Goal: Complete Application Form: Complete application form

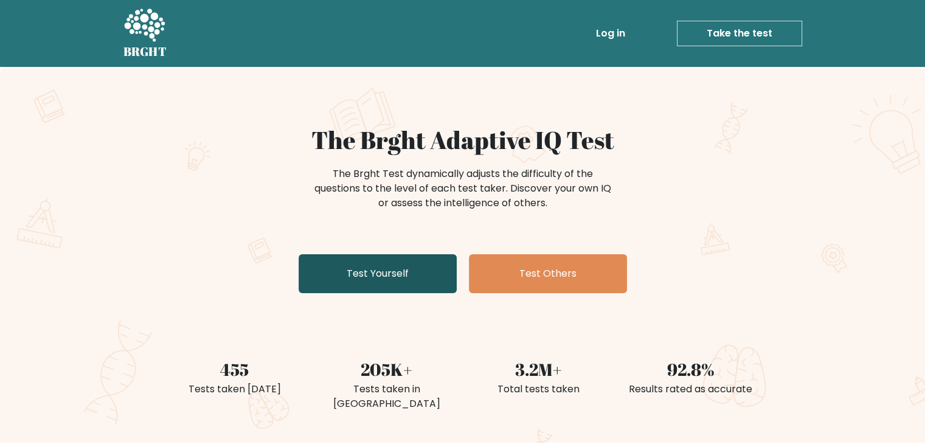
click at [365, 266] on link "Test Yourself" at bounding box center [378, 273] width 158 height 39
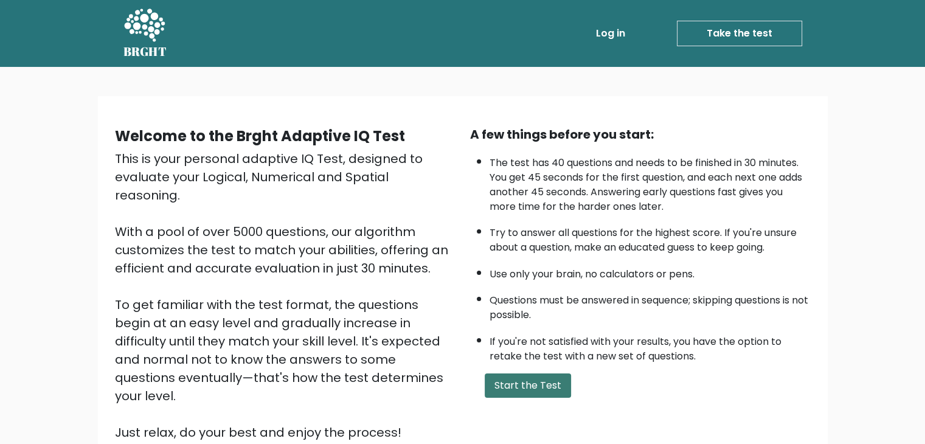
click at [523, 380] on button "Start the Test" at bounding box center [528, 385] width 86 height 24
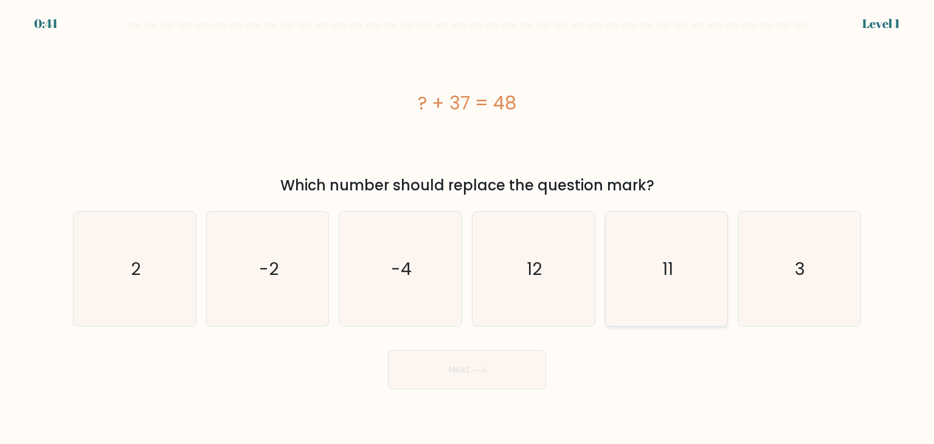
click at [665, 253] on icon "11" at bounding box center [666, 269] width 114 height 114
click at [468, 228] on input "e. 11" at bounding box center [467, 225] width 1 height 6
radio input "true"
click at [477, 370] on icon at bounding box center [478, 369] width 15 height 5
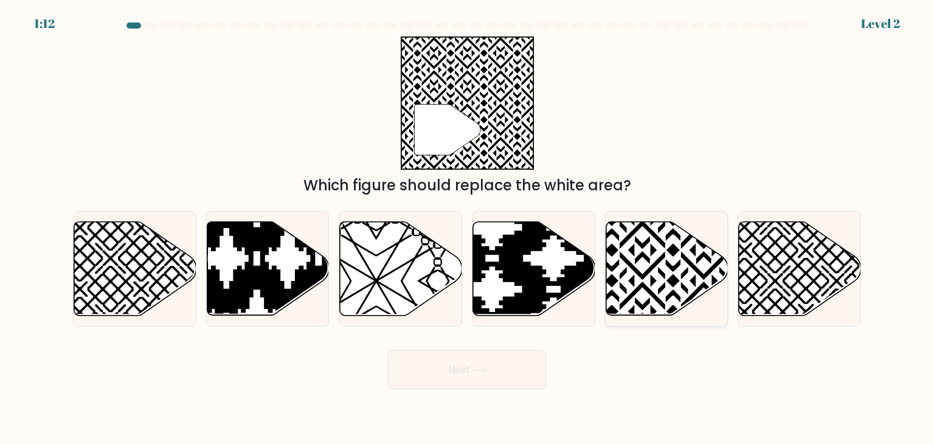
click at [640, 254] on icon at bounding box center [704, 219] width 246 height 246
click at [468, 228] on input "e." at bounding box center [467, 225] width 1 height 6
radio input "true"
click at [510, 367] on button "Next" at bounding box center [467, 369] width 158 height 39
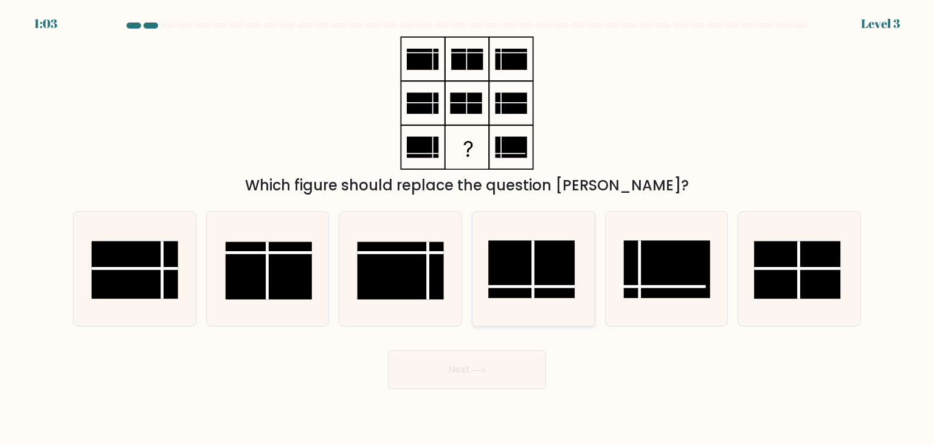
click at [539, 257] on rect at bounding box center [531, 270] width 86 height 58
click at [468, 228] on input "d." at bounding box center [467, 225] width 1 height 6
radio input "true"
click at [491, 365] on button "Next" at bounding box center [467, 369] width 158 height 39
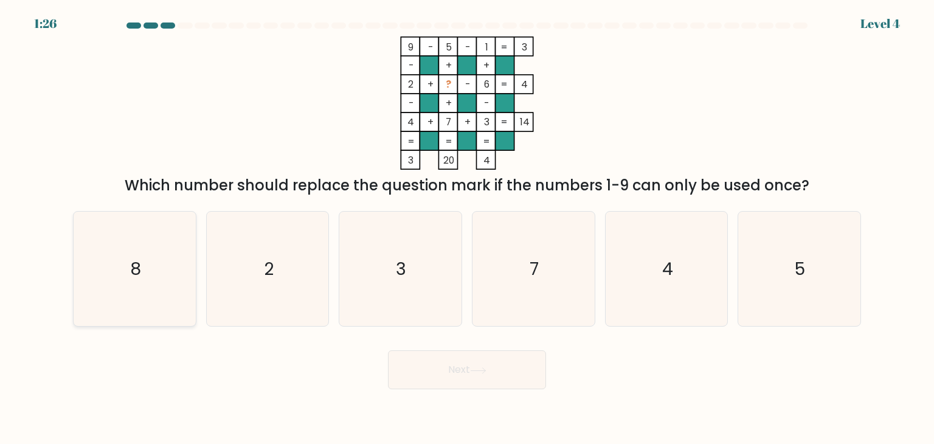
click at [127, 281] on icon "8" at bounding box center [134, 269] width 114 height 114
click at [467, 228] on input "a. 8" at bounding box center [467, 225] width 1 height 6
radio input "true"
click at [451, 359] on button "Next" at bounding box center [467, 369] width 158 height 39
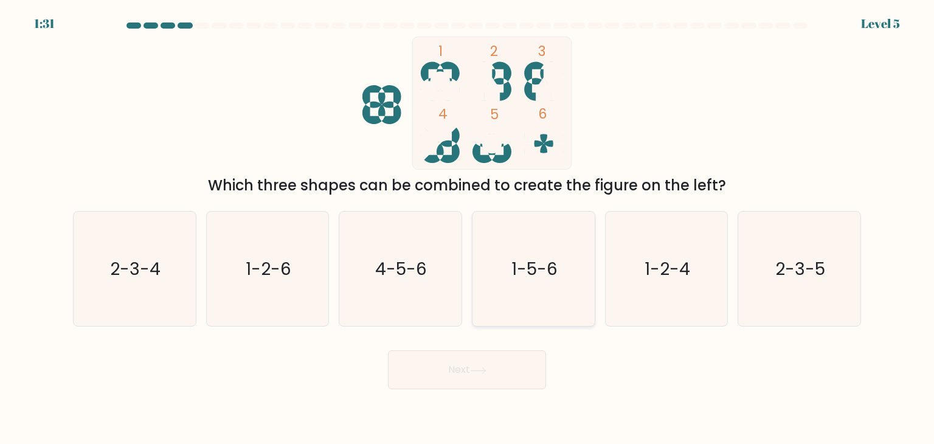
click at [509, 274] on icon "1-5-6" at bounding box center [533, 269] width 114 height 114
click at [468, 228] on input "d. 1-5-6" at bounding box center [467, 225] width 1 height 6
radio input "true"
click at [479, 361] on button "Next" at bounding box center [467, 369] width 158 height 39
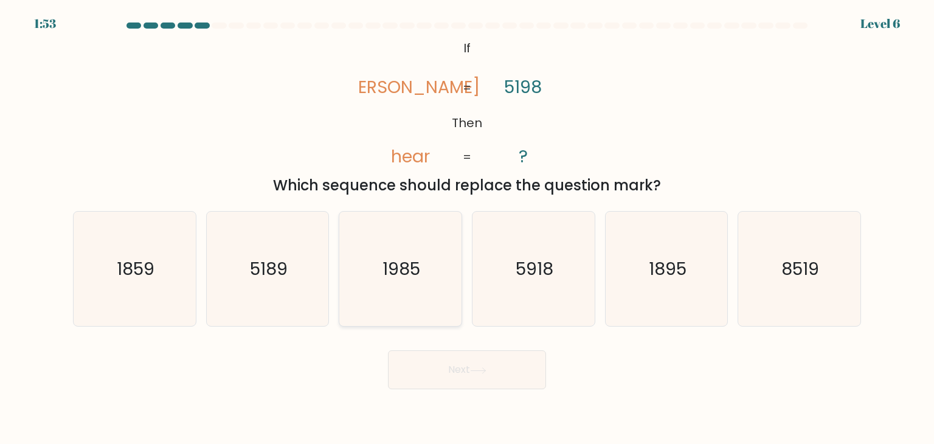
click at [432, 307] on icon "1985" at bounding box center [400, 269] width 114 height 114
click at [467, 228] on input "c. 1985" at bounding box center [467, 225] width 1 height 6
radio input "true"
click at [469, 363] on button "Next" at bounding box center [467, 369] width 158 height 39
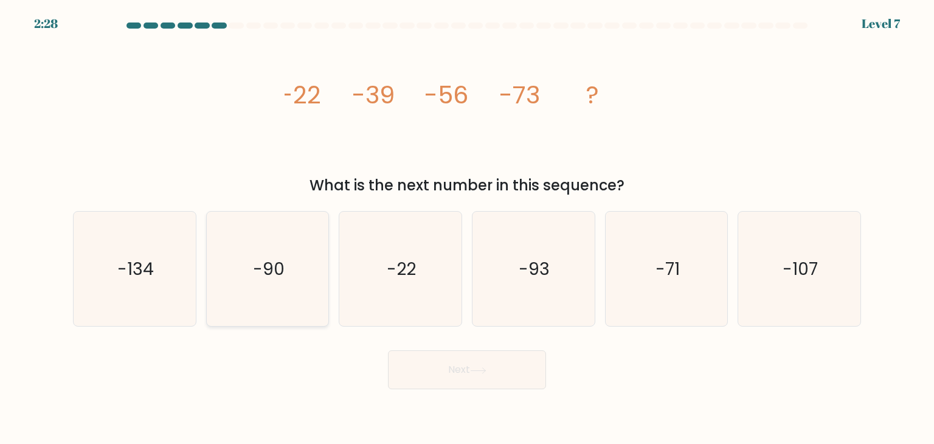
click at [254, 292] on icon "-90" at bounding box center [267, 269] width 114 height 114
click at [467, 228] on input "b. -90" at bounding box center [467, 225] width 1 height 6
radio input "true"
click at [432, 370] on button "Next" at bounding box center [467, 369] width 158 height 39
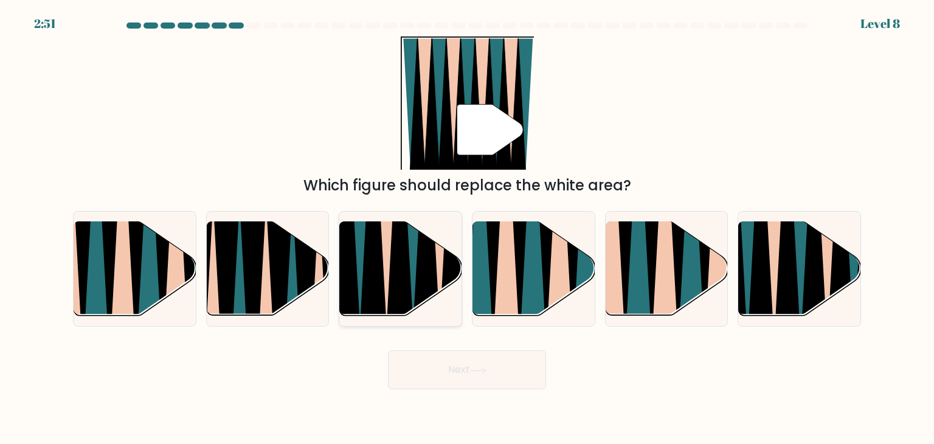
click at [387, 280] on icon at bounding box center [387, 222] width 27 height 244
click at [467, 228] on input "c." at bounding box center [467, 225] width 1 height 6
radio input "true"
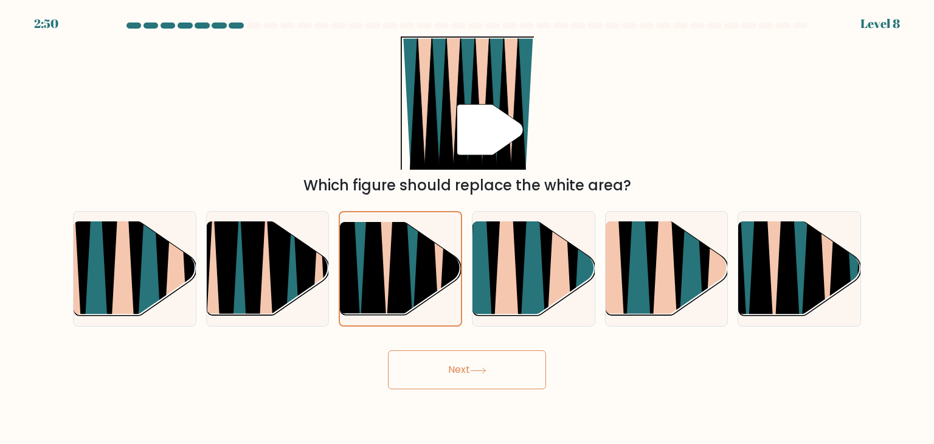
click at [492, 370] on button "Next" at bounding box center [467, 369] width 158 height 39
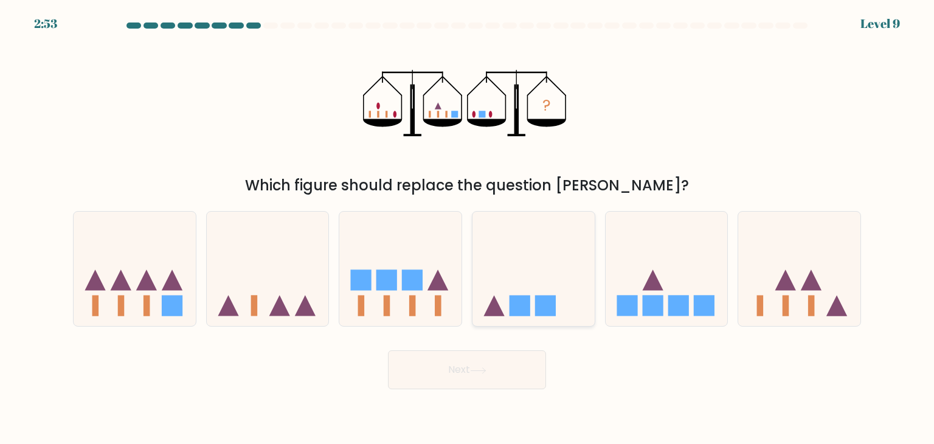
click at [520, 303] on rect at bounding box center [519, 305] width 21 height 21
click at [468, 228] on input "d." at bounding box center [467, 225] width 1 height 6
radio input "true"
click at [483, 370] on icon at bounding box center [478, 369] width 15 height 5
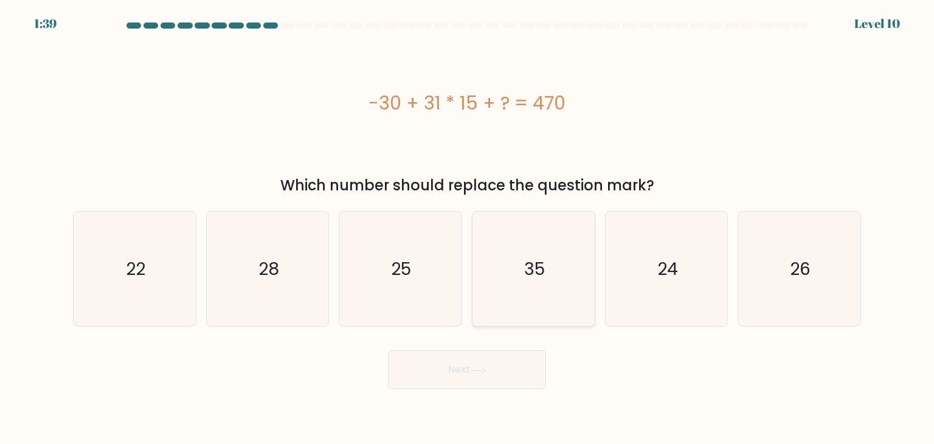
click at [545, 275] on icon "35" at bounding box center [533, 269] width 114 height 114
click at [468, 228] on input "d. 35" at bounding box center [467, 225] width 1 height 6
radio input "true"
click at [482, 380] on button "Next" at bounding box center [467, 369] width 158 height 39
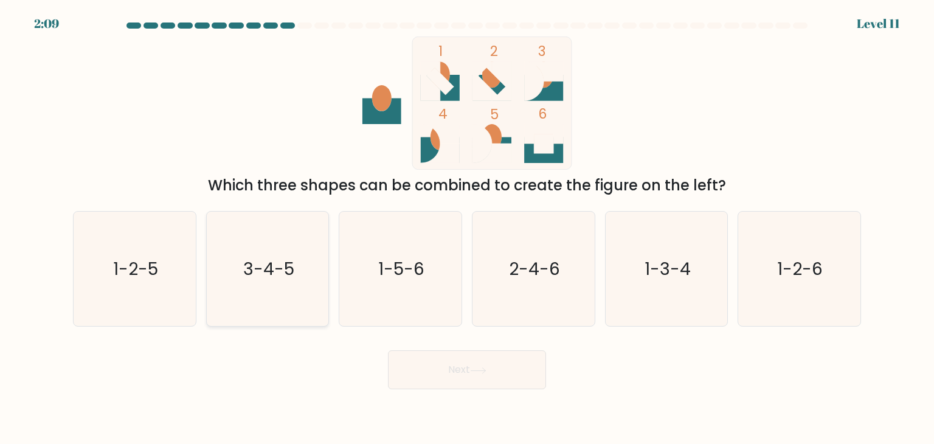
click at [291, 309] on icon "3-4-5" at bounding box center [267, 269] width 114 height 114
click at [467, 228] on input "b. 3-4-5" at bounding box center [467, 225] width 1 height 6
radio input "true"
click at [447, 367] on button "Next" at bounding box center [467, 369] width 158 height 39
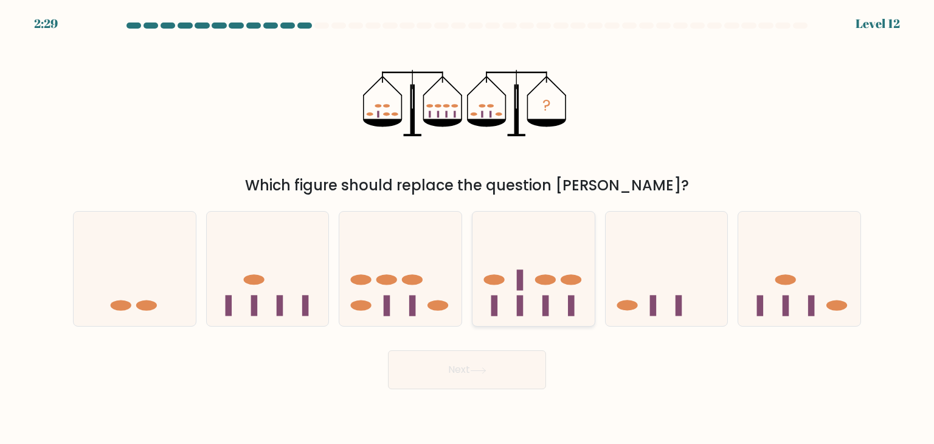
click at [559, 300] on icon at bounding box center [533, 268] width 122 height 101
click at [468, 228] on input "d." at bounding box center [467, 225] width 1 height 6
radio input "true"
click at [491, 361] on button "Next" at bounding box center [467, 369] width 158 height 39
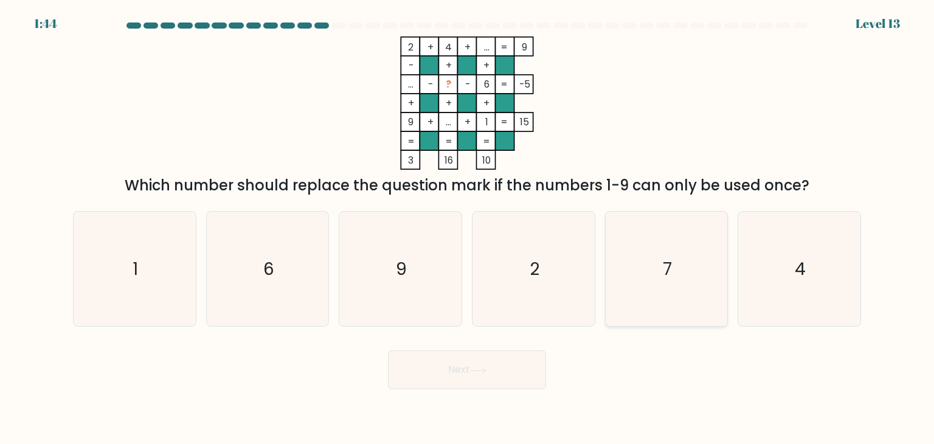
click at [651, 246] on icon "7" at bounding box center [666, 269] width 114 height 114
click at [468, 228] on input "e. 7" at bounding box center [467, 225] width 1 height 6
radio input "true"
click at [494, 358] on button "Next" at bounding box center [467, 369] width 158 height 39
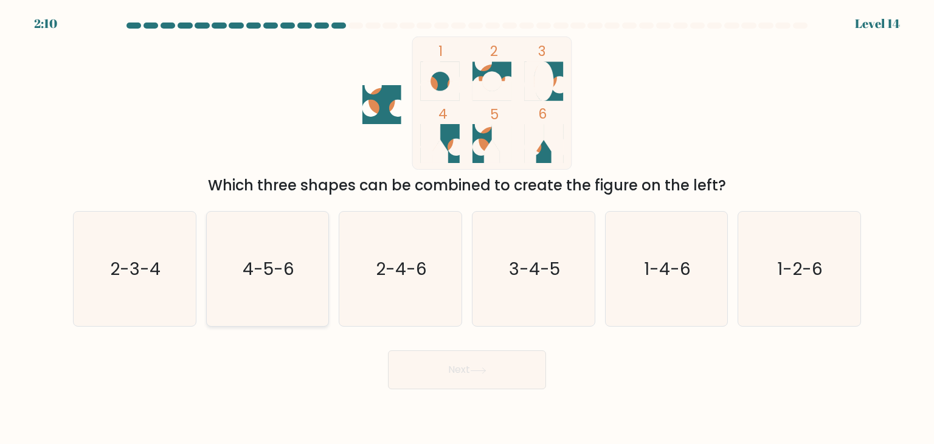
click at [265, 263] on text "4-5-6" at bounding box center [269, 269] width 52 height 24
click at [467, 228] on input "b. 4-5-6" at bounding box center [467, 225] width 1 height 6
radio input "true"
click at [501, 273] on icon "3-4-5" at bounding box center [533, 269] width 114 height 114
click at [468, 228] on input "d. 3-4-5" at bounding box center [467, 225] width 1 height 6
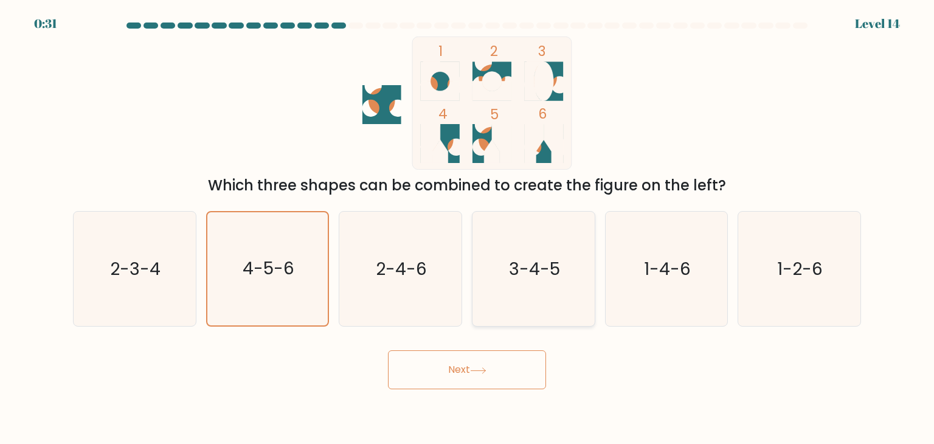
radio input "true"
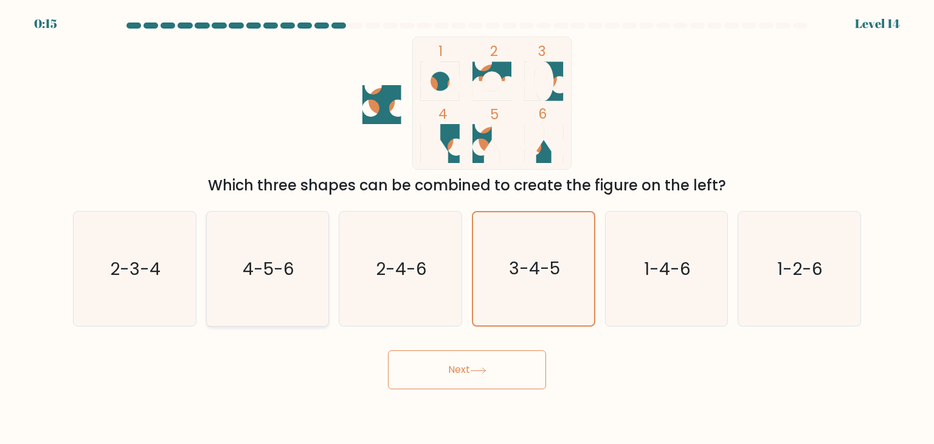
click at [289, 283] on icon "4-5-6" at bounding box center [267, 269] width 114 height 114
click at [467, 228] on input "b. 4-5-6" at bounding box center [467, 225] width 1 height 6
radio input "true"
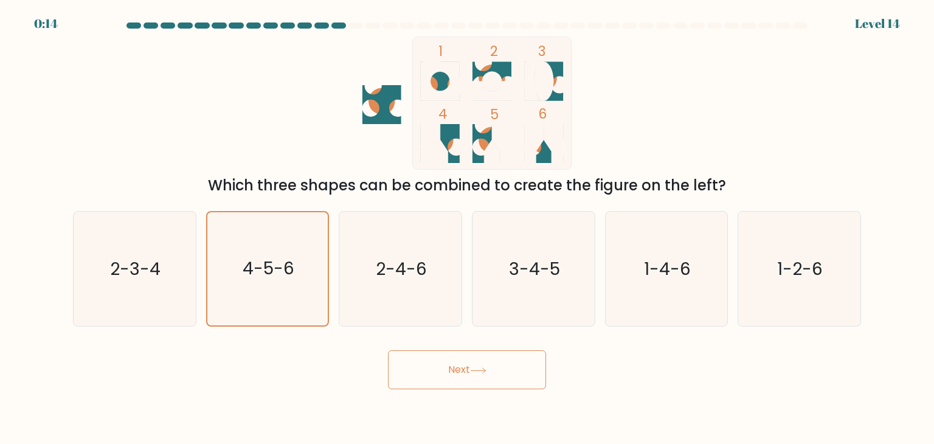
click at [415, 388] on button "Next" at bounding box center [467, 369] width 158 height 39
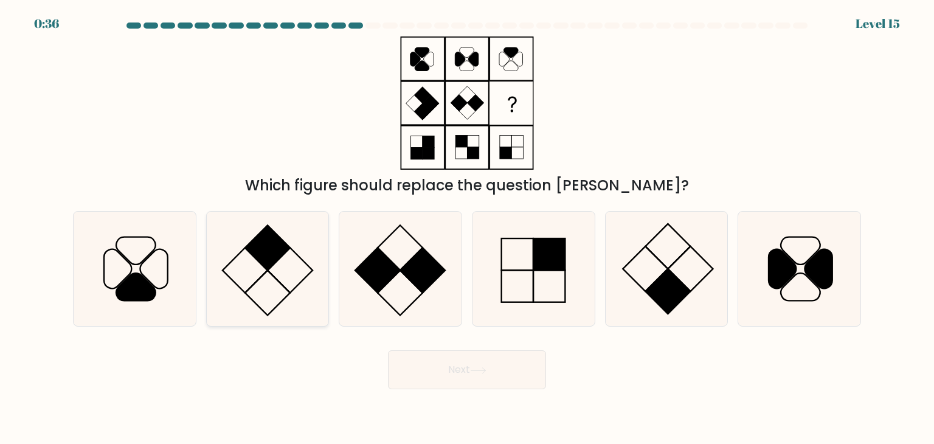
click at [266, 286] on icon at bounding box center [267, 269] width 114 height 114
click at [467, 228] on input "b." at bounding box center [467, 225] width 1 height 6
radio input "true"
click at [478, 376] on button "Next" at bounding box center [467, 369] width 158 height 39
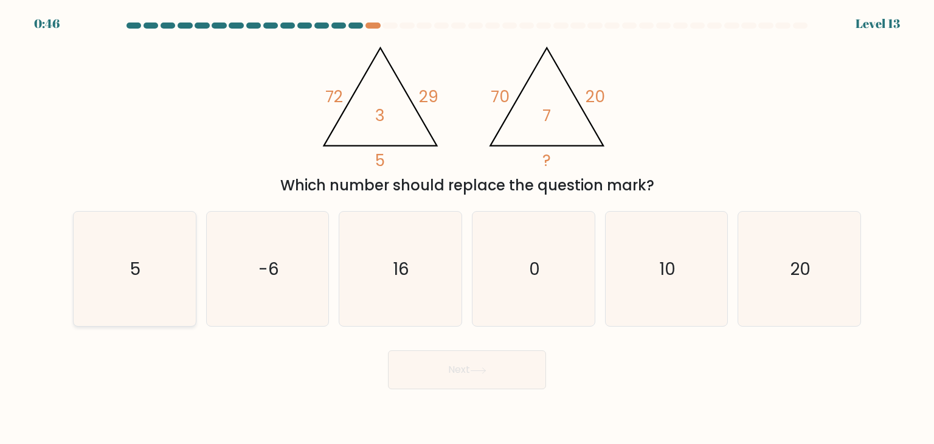
click at [184, 285] on icon "5" at bounding box center [134, 269] width 114 height 114
click at [467, 228] on input "a. 5" at bounding box center [467, 225] width 1 height 6
radio input "true"
click at [427, 108] on icon "@import url('https://fonts.googleapis.com/css?family=Abril+Fatface:400,100,100i…" at bounding box center [467, 102] width 306 height 133
click at [516, 379] on button "Next" at bounding box center [467, 369] width 158 height 39
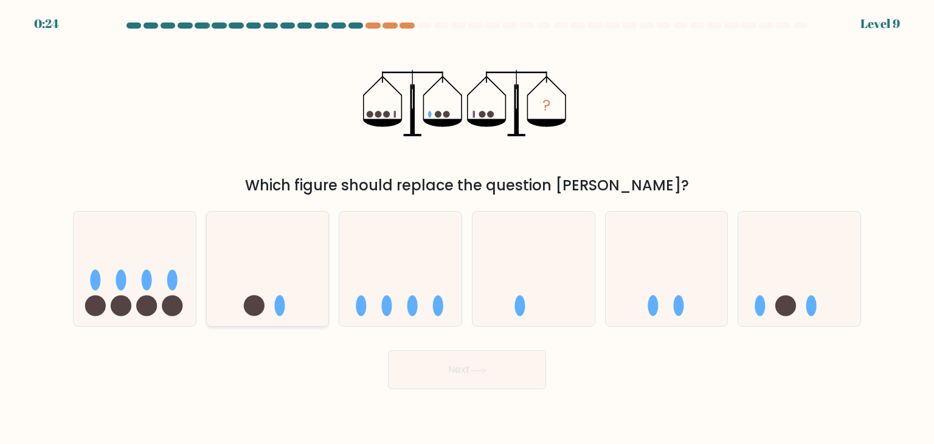
click at [266, 278] on icon at bounding box center [268, 268] width 122 height 101
click at [467, 228] on input "b." at bounding box center [467, 225] width 1 height 6
radio input "true"
click at [435, 366] on button "Next" at bounding box center [467, 369] width 158 height 39
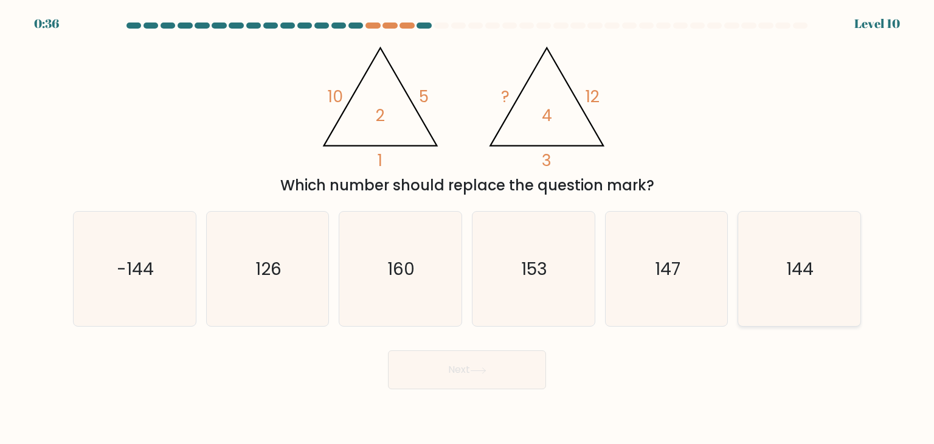
click at [765, 258] on icon "144" at bounding box center [799, 269] width 114 height 114
click at [468, 228] on input "f. 144" at bounding box center [467, 225] width 1 height 6
radio input "true"
click at [492, 373] on button "Next" at bounding box center [467, 369] width 158 height 39
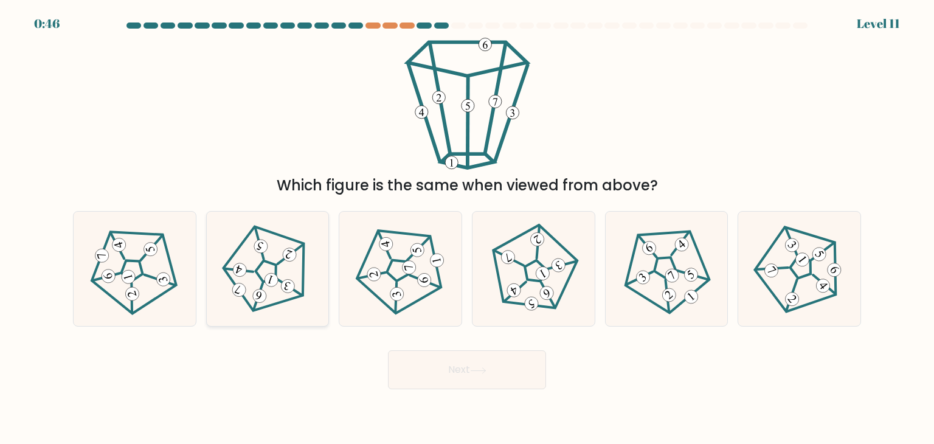
click at [246, 262] on icon at bounding box center [268, 269] width 92 height 92
click at [467, 228] on input "b." at bounding box center [467, 225] width 1 height 6
radio input "true"
click at [435, 374] on button "Next" at bounding box center [467, 369] width 158 height 39
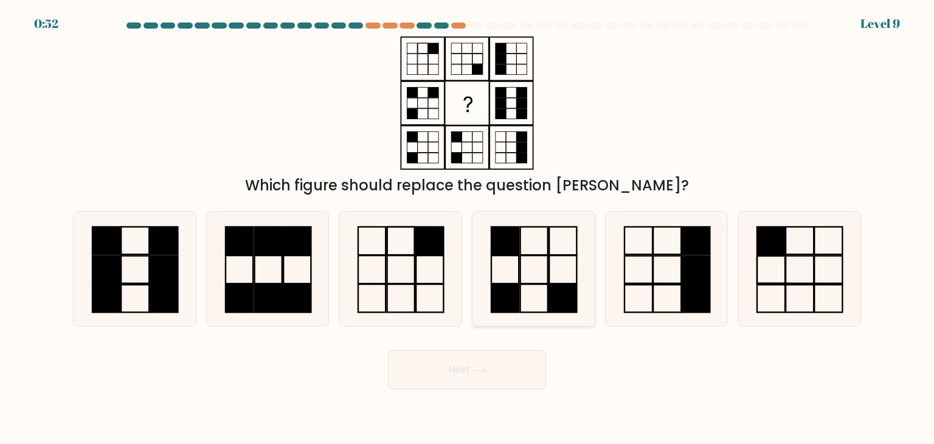
click at [545, 280] on icon at bounding box center [533, 269] width 114 height 114
click at [468, 228] on input "d." at bounding box center [467, 225] width 1 height 6
radio input "true"
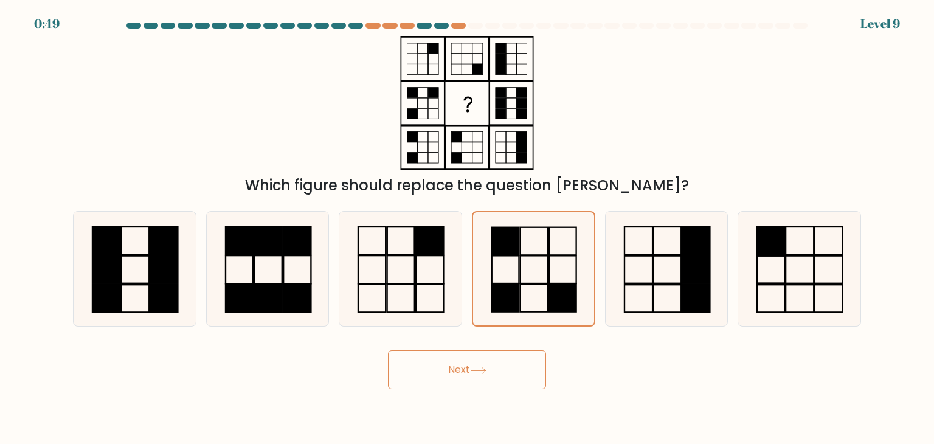
click at [526, 380] on button "Next" at bounding box center [467, 369] width 158 height 39
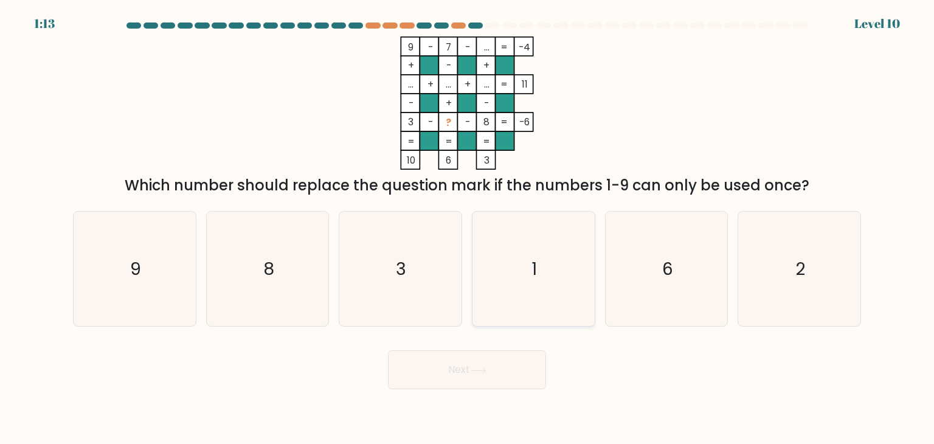
click at [562, 272] on icon "1" at bounding box center [533, 269] width 114 height 114
click at [468, 228] on input "d. 1" at bounding box center [467, 225] width 1 height 6
radio input "true"
click at [493, 378] on button "Next" at bounding box center [467, 369] width 158 height 39
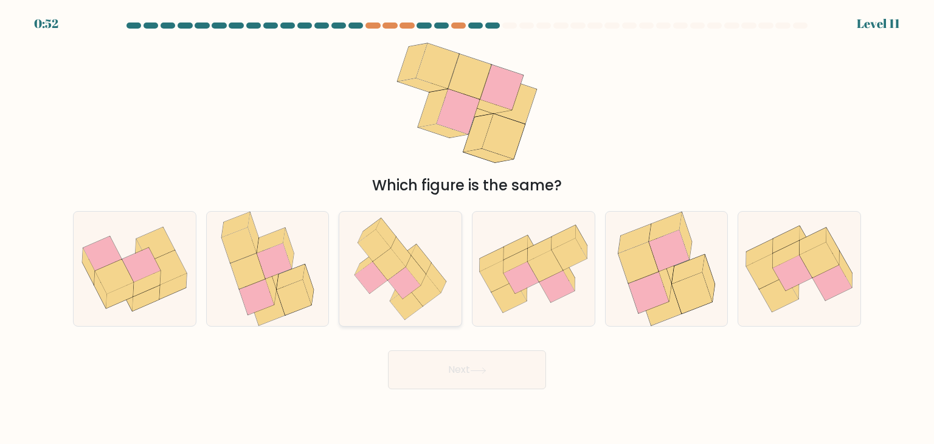
click at [435, 286] on icon at bounding box center [424, 290] width 33 height 32
click at [467, 228] on input "c." at bounding box center [467, 225] width 1 height 6
radio input "true"
click at [449, 370] on button "Next" at bounding box center [467, 369] width 158 height 39
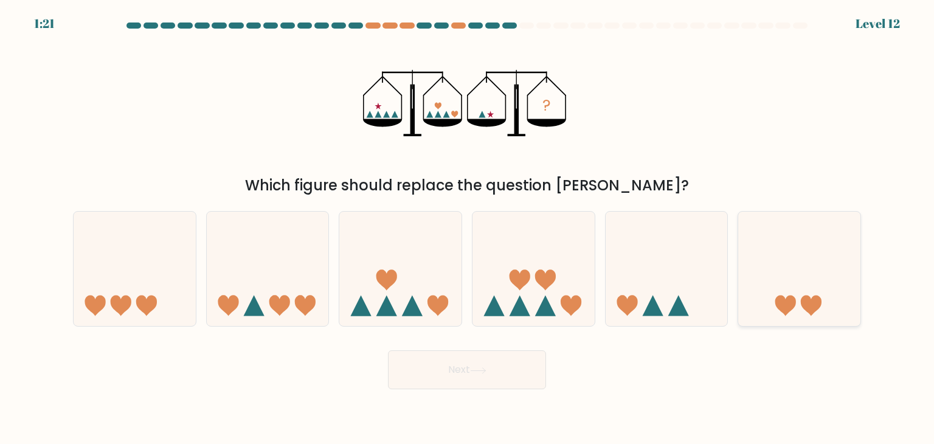
click at [821, 285] on icon at bounding box center [799, 268] width 122 height 101
click at [468, 228] on input "f." at bounding box center [467, 225] width 1 height 6
radio input "true"
click at [475, 375] on button "Next" at bounding box center [467, 369] width 158 height 39
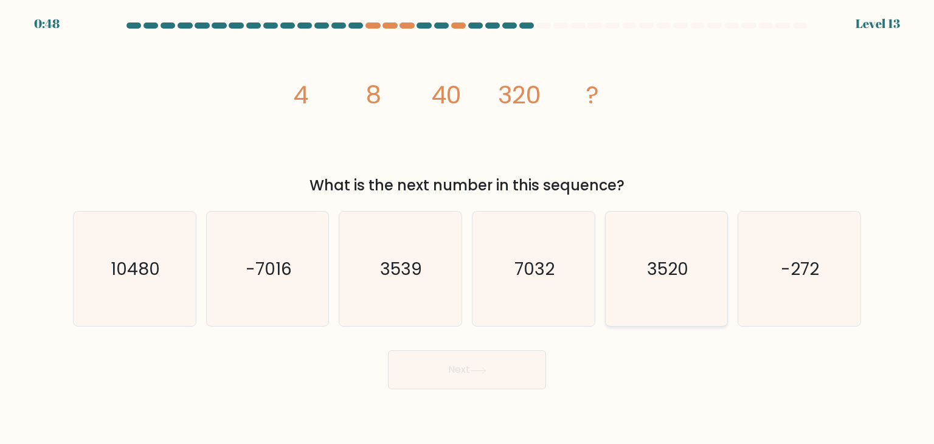
click at [663, 260] on text "3520" at bounding box center [667, 269] width 41 height 24
click at [468, 228] on input "e. 3520" at bounding box center [467, 225] width 1 height 6
radio input "true"
click at [531, 363] on button "Next" at bounding box center [467, 369] width 158 height 39
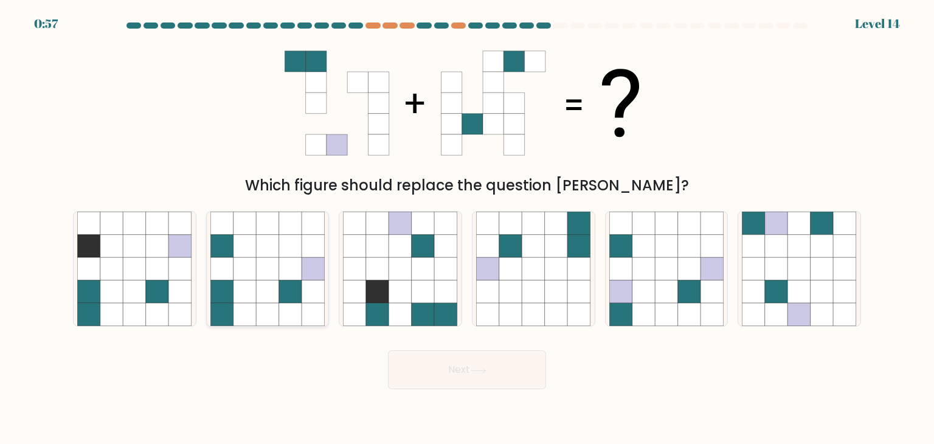
click at [236, 305] on icon at bounding box center [244, 314] width 23 height 23
click at [467, 228] on input "b." at bounding box center [467, 225] width 1 height 6
radio input "true"
click at [508, 364] on button "Next" at bounding box center [467, 369] width 158 height 39
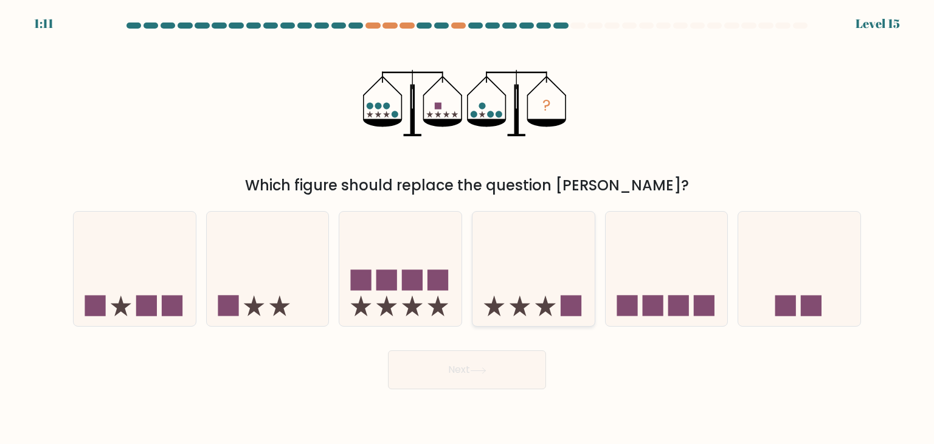
click at [518, 299] on icon at bounding box center [533, 268] width 122 height 101
click at [468, 228] on input "d." at bounding box center [467, 225] width 1 height 6
radio input "true"
click at [499, 368] on button "Next" at bounding box center [467, 369] width 158 height 39
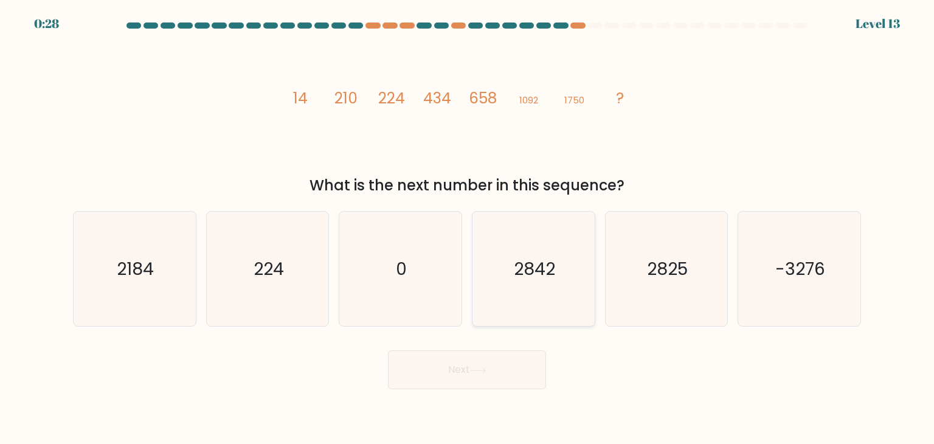
click at [570, 276] on icon "2842" at bounding box center [533, 269] width 114 height 114
click at [468, 228] on input "d. 2842" at bounding box center [467, 225] width 1 height 6
radio input "true"
click at [505, 370] on button "Next" at bounding box center [467, 369] width 158 height 39
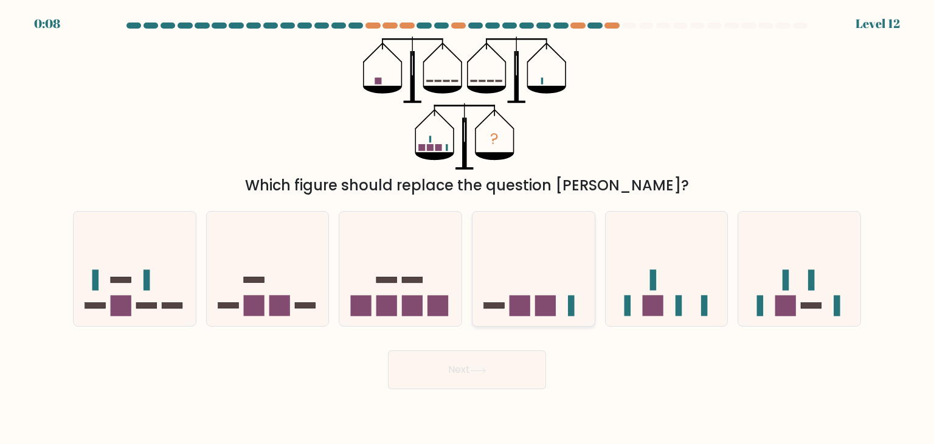
click at [520, 277] on icon at bounding box center [533, 268] width 122 height 101
click at [468, 228] on input "d." at bounding box center [467, 225] width 1 height 6
radio input "true"
click at [496, 388] on button "Next" at bounding box center [467, 369] width 158 height 39
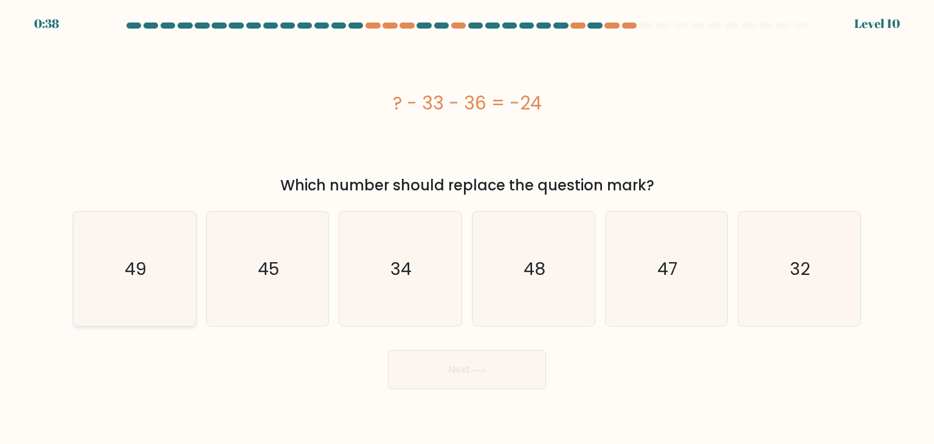
click at [168, 272] on icon "49" at bounding box center [134, 269] width 114 height 114
click at [467, 228] on input "a. 49" at bounding box center [467, 225] width 1 height 6
radio input "true"
click at [275, 275] on text "45" at bounding box center [268, 269] width 21 height 24
click at [467, 228] on input "b. 45" at bounding box center [467, 225] width 1 height 6
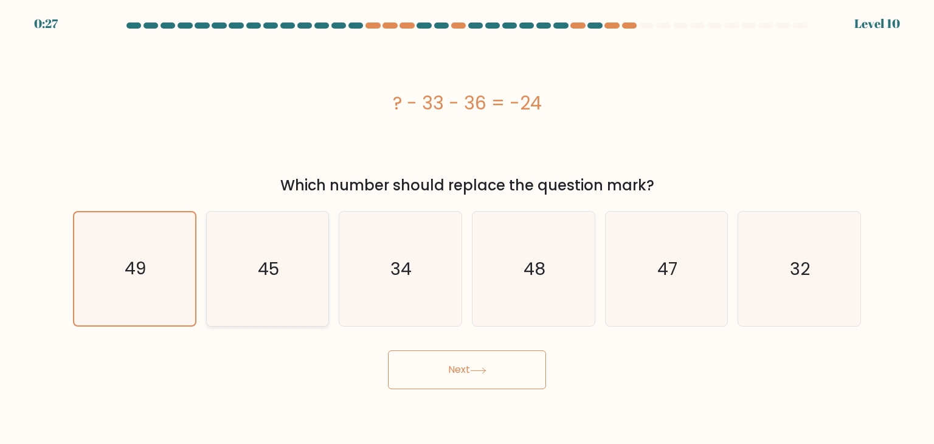
radio input "true"
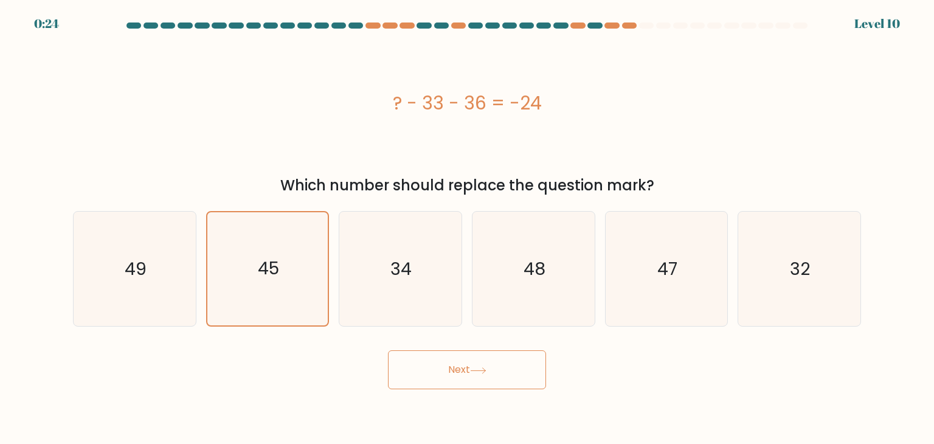
click at [432, 379] on button "Next" at bounding box center [467, 369] width 158 height 39
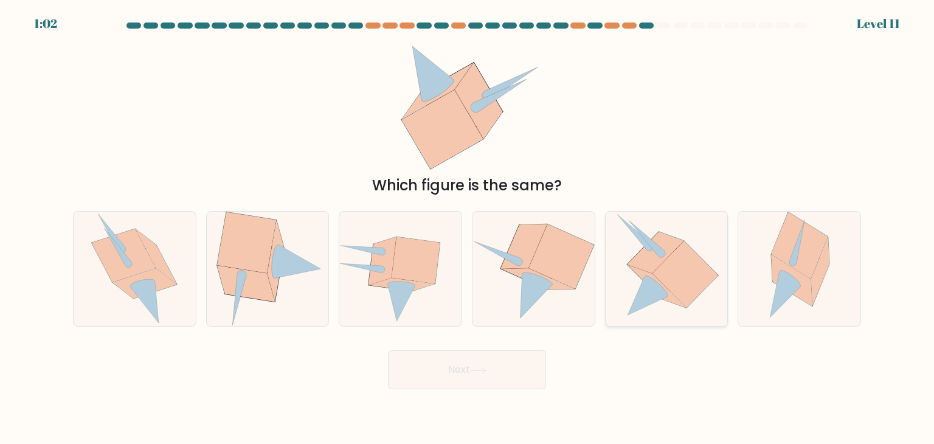
click at [644, 263] on icon at bounding box center [655, 252] width 57 height 41
click at [468, 228] on input "e." at bounding box center [467, 225] width 1 height 6
radio input "true"
click at [503, 382] on button "Next" at bounding box center [467, 369] width 158 height 39
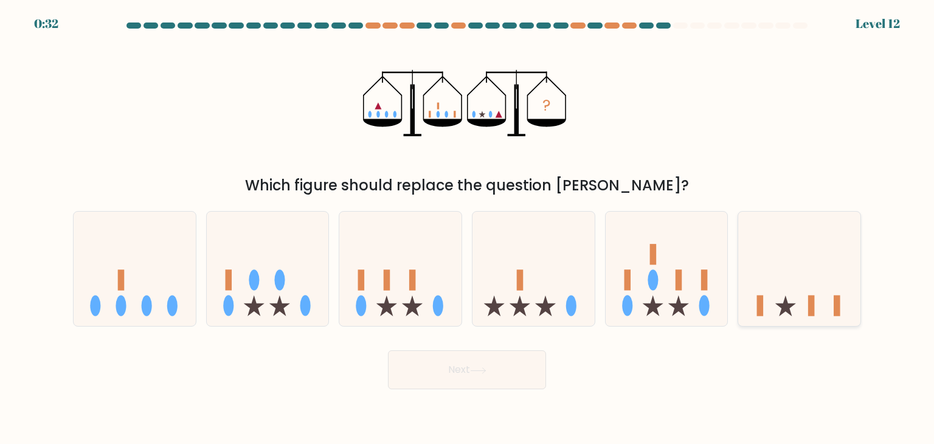
click at [849, 300] on icon at bounding box center [799, 268] width 122 height 101
click at [468, 228] on input "f." at bounding box center [467, 225] width 1 height 6
radio input "true"
click at [503, 370] on button "Next" at bounding box center [467, 369] width 158 height 39
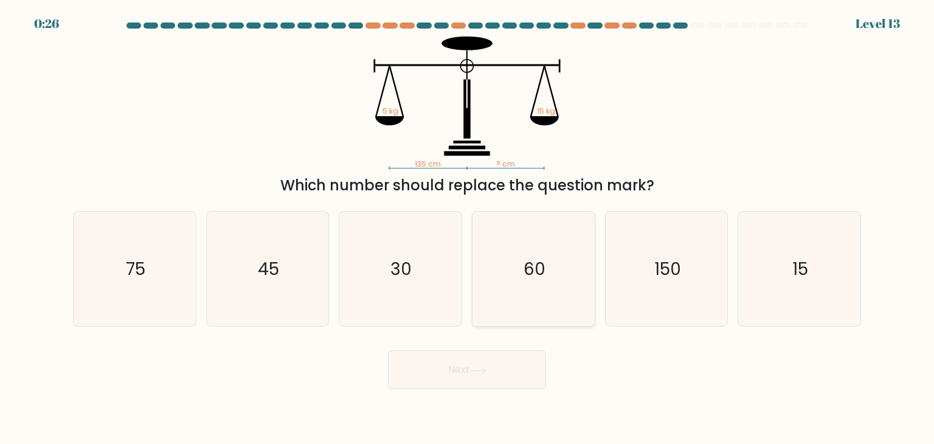
click at [545, 272] on text "60" at bounding box center [534, 269] width 22 height 24
click at [468, 228] on input "d. 60" at bounding box center [467, 225] width 1 height 6
radio input "true"
click at [503, 368] on button "Next" at bounding box center [467, 369] width 158 height 39
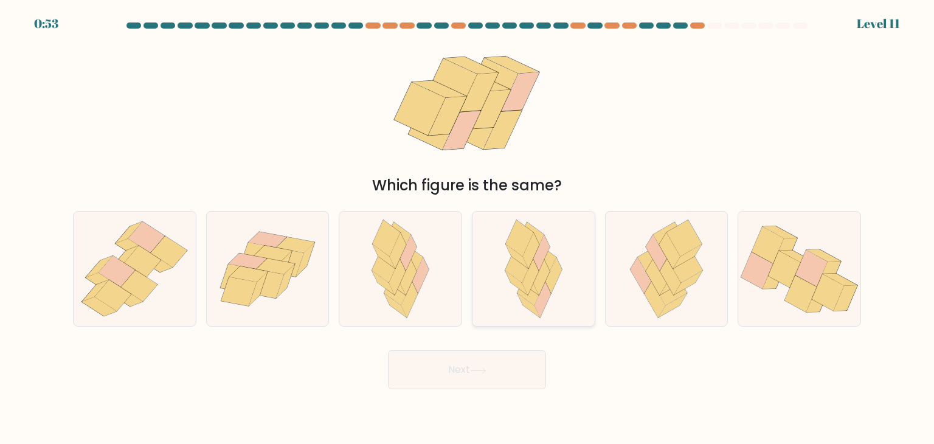
click at [548, 266] on icon at bounding box center [542, 263] width 28 height 36
click at [468, 228] on input "d." at bounding box center [467, 225] width 1 height 6
radio input "true"
click at [457, 381] on button "Next" at bounding box center [467, 369] width 158 height 39
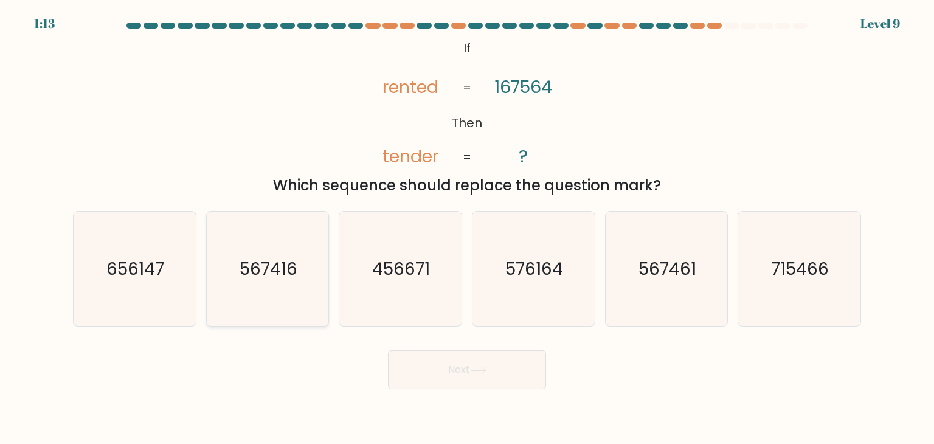
click at [250, 286] on icon "567416" at bounding box center [267, 269] width 114 height 114
click at [467, 228] on input "b. 567416" at bounding box center [467, 225] width 1 height 6
radio input "true"
click at [685, 276] on text "567461" at bounding box center [667, 269] width 58 height 24
click at [468, 228] on input "e. 567461" at bounding box center [467, 225] width 1 height 6
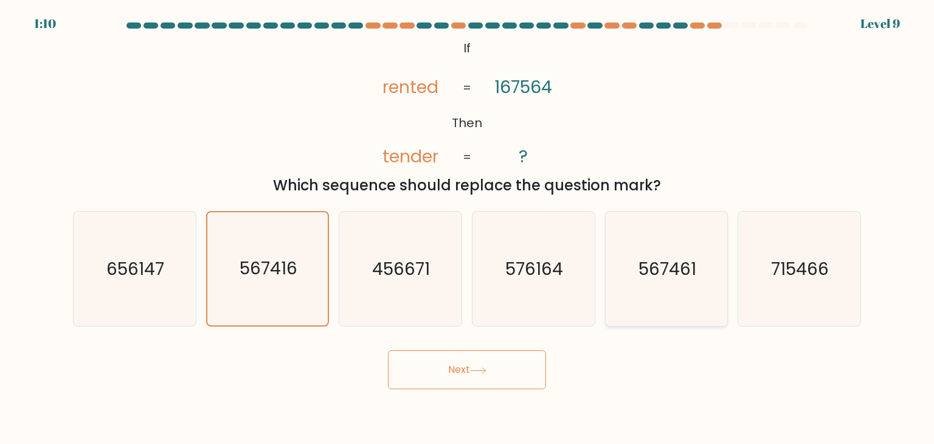
radio input "true"
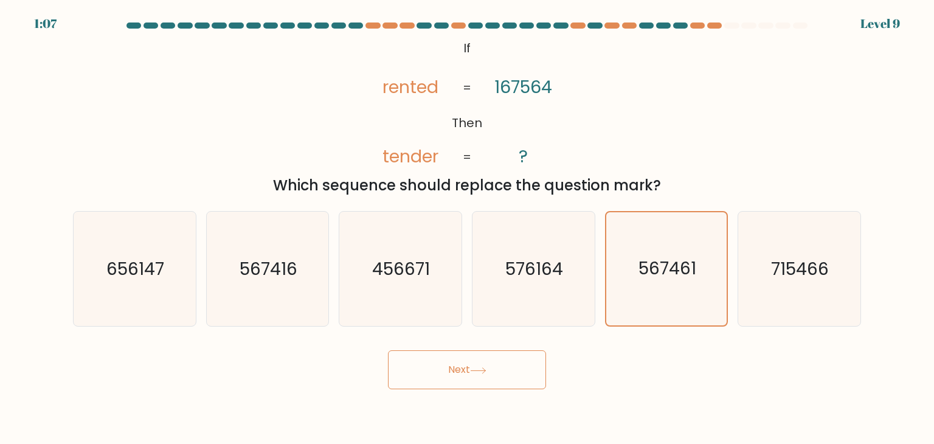
click at [483, 382] on button "Next" at bounding box center [467, 369] width 158 height 39
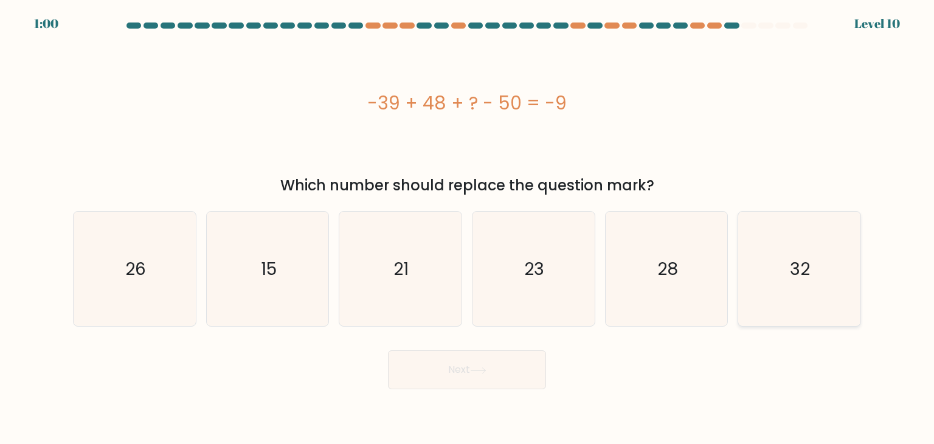
click at [816, 264] on icon "32" at bounding box center [799, 269] width 114 height 114
click at [468, 228] on input "f. 32" at bounding box center [467, 225] width 1 height 6
radio input "true"
click at [496, 375] on button "Next" at bounding box center [467, 369] width 158 height 39
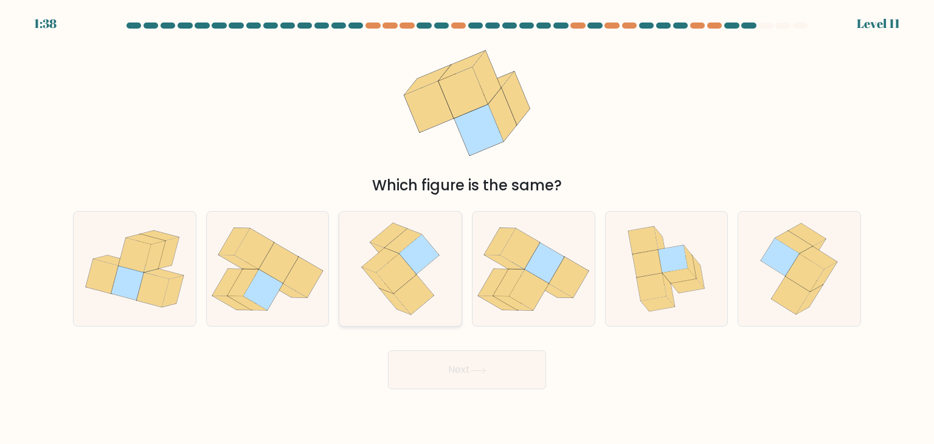
click at [416, 264] on icon at bounding box center [419, 255] width 40 height 40
click at [467, 228] on input "c." at bounding box center [467, 225] width 1 height 6
radio input "true"
click at [776, 256] on icon at bounding box center [780, 257] width 38 height 38
click at [468, 228] on input "f." at bounding box center [467, 225] width 1 height 6
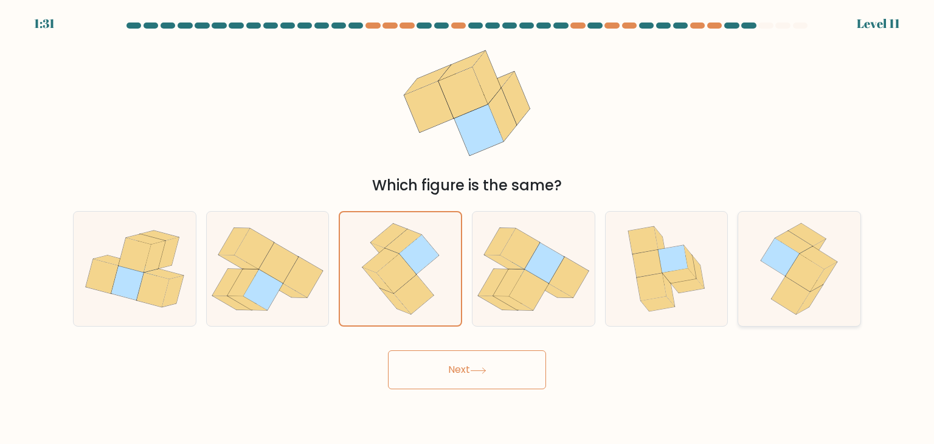
radio input "true"
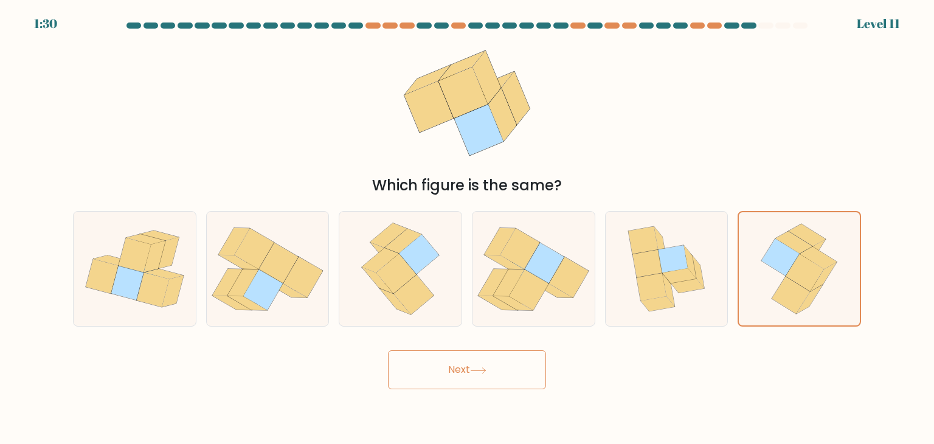
click at [493, 365] on button "Next" at bounding box center [467, 369] width 158 height 39
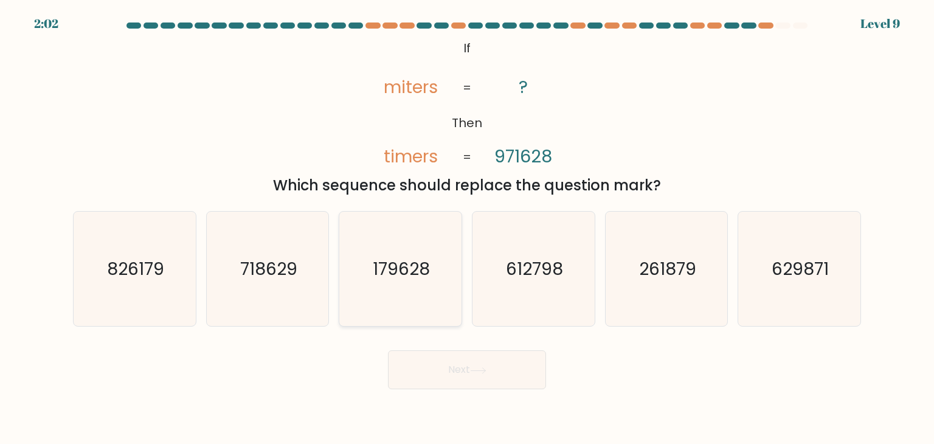
click at [433, 274] on icon "179628" at bounding box center [400, 269] width 114 height 114
click at [467, 228] on input "c. 179628" at bounding box center [467, 225] width 1 height 6
radio input "true"
click at [472, 367] on button "Next" at bounding box center [467, 369] width 158 height 39
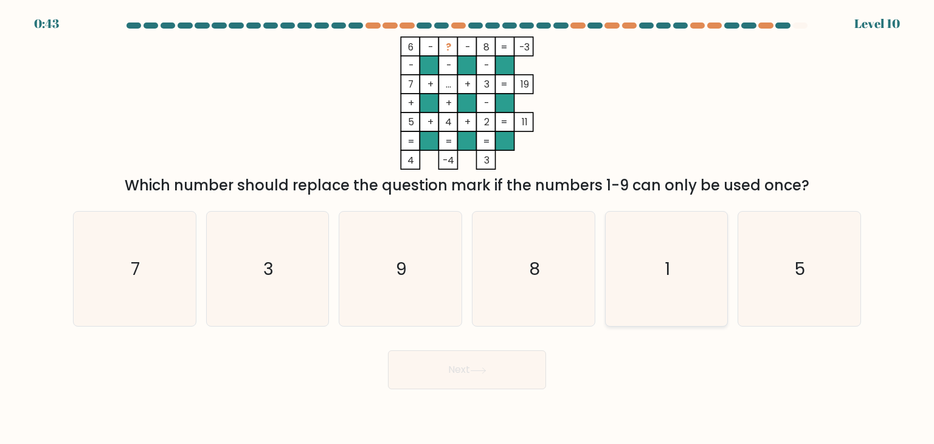
click at [671, 261] on icon "1" at bounding box center [666, 269] width 114 height 114
click at [468, 228] on input "e. 1" at bounding box center [467, 225] width 1 height 6
radio input "true"
click at [374, 286] on icon "9" at bounding box center [400, 269] width 114 height 114
click at [467, 228] on input "c. 9" at bounding box center [467, 225] width 1 height 6
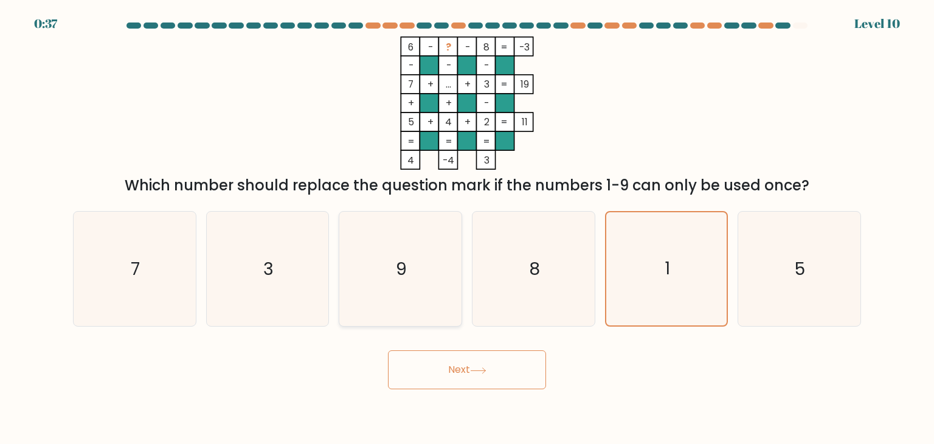
radio input "true"
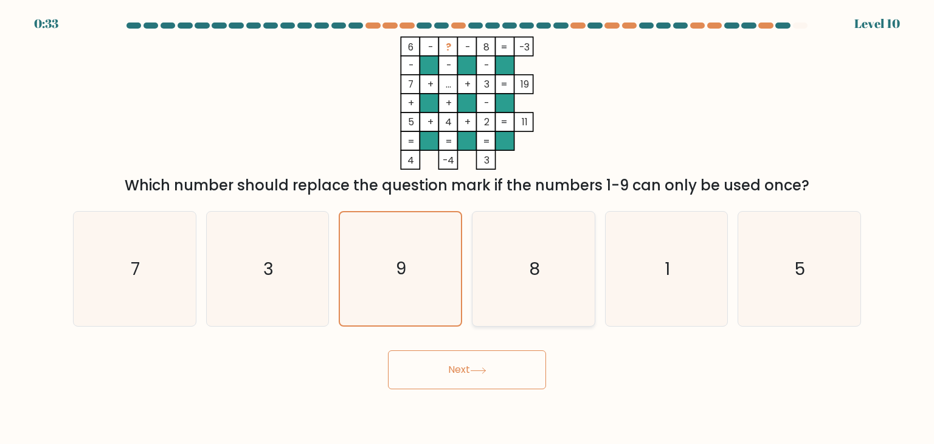
click at [526, 272] on icon "8" at bounding box center [533, 269] width 114 height 114
click at [468, 228] on input "d. 8" at bounding box center [467, 225] width 1 height 6
radio input "true"
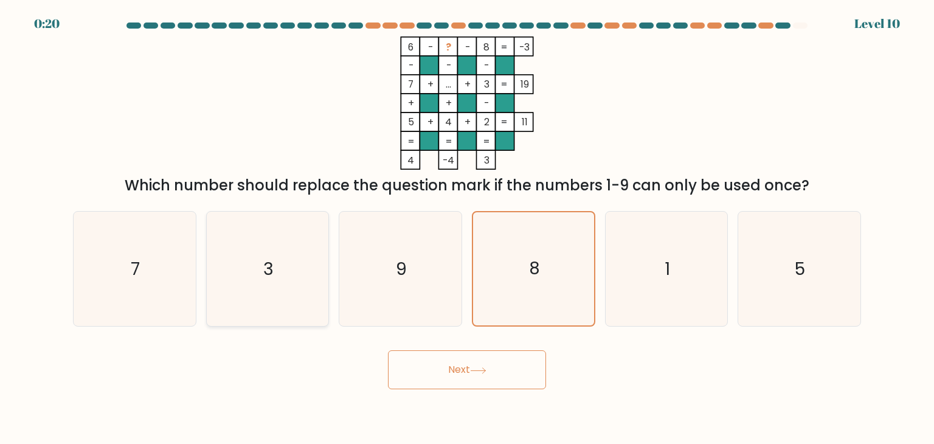
click at [294, 264] on icon "3" at bounding box center [267, 269] width 114 height 114
click at [467, 228] on input "b. 3" at bounding box center [467, 225] width 1 height 6
radio input "true"
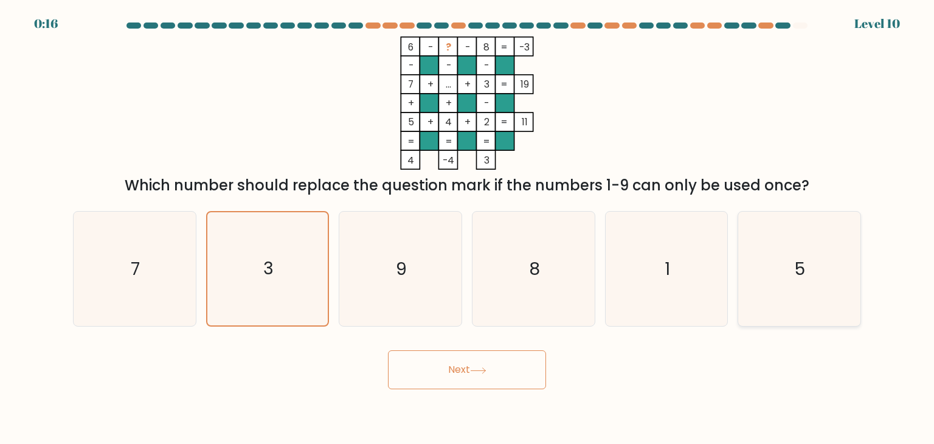
click at [820, 283] on icon "5" at bounding box center [799, 269] width 114 height 114
click at [468, 228] on input "f. 5" at bounding box center [467, 225] width 1 height 6
radio input "true"
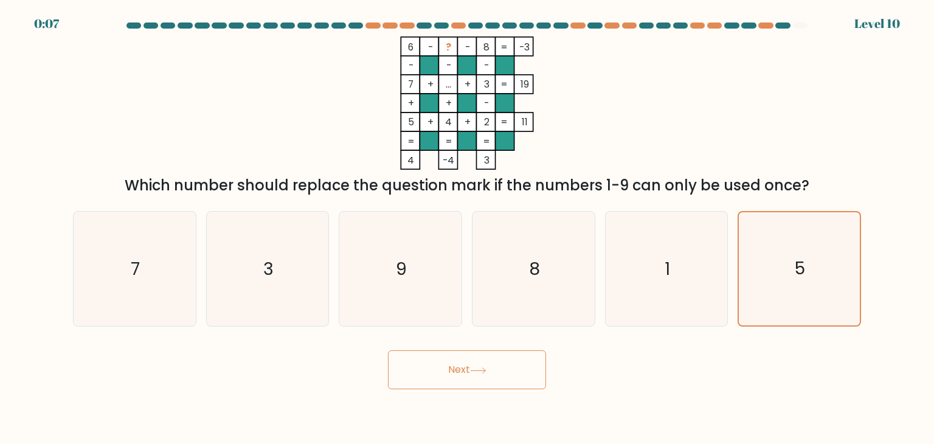
click at [485, 370] on icon at bounding box center [478, 370] width 16 height 7
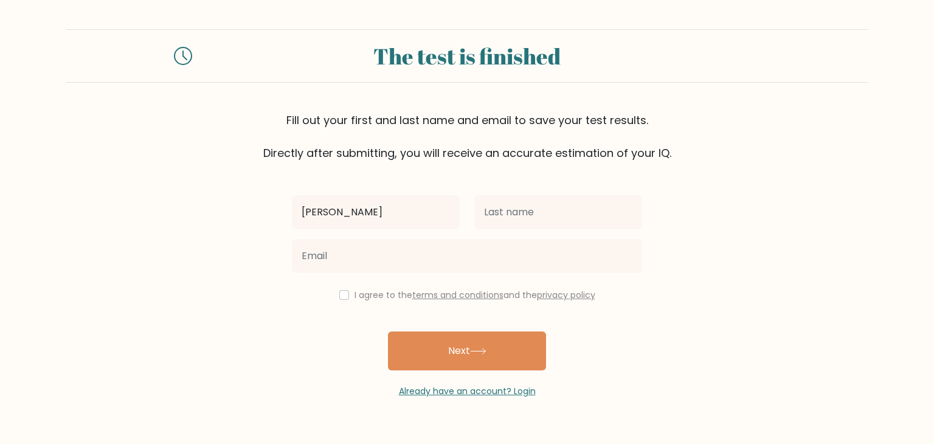
type input "[PERSON_NAME]"
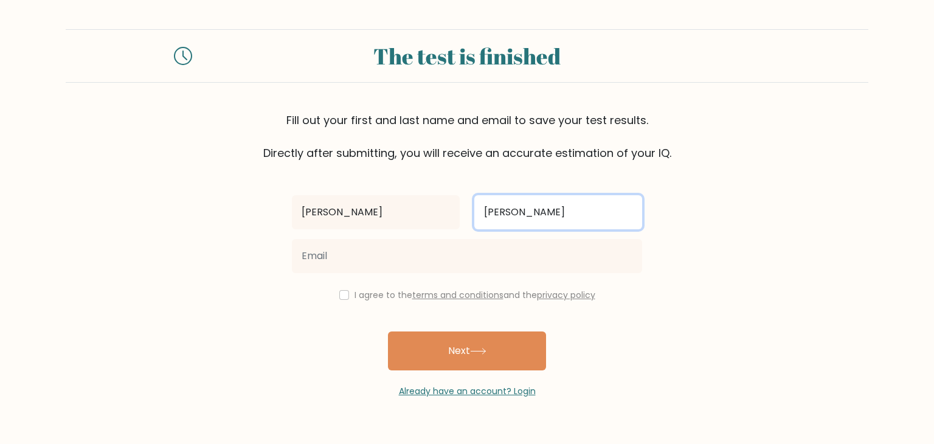
type input "[PERSON_NAME]"
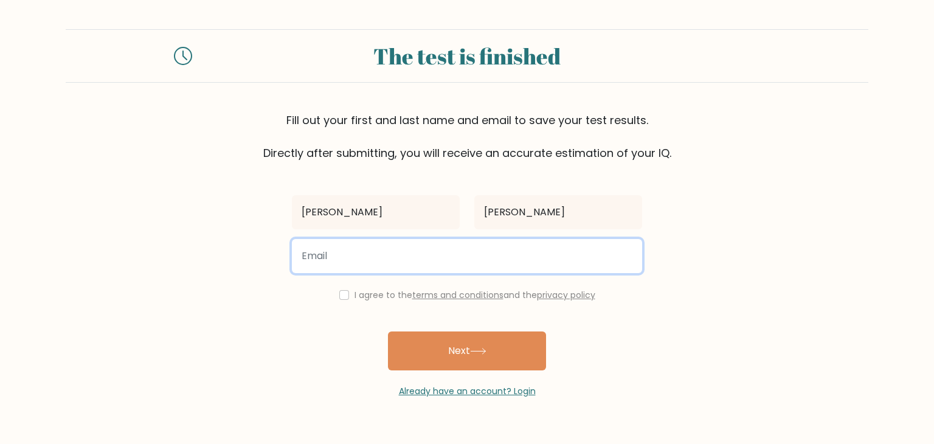
type input "o"
type input "[EMAIL_ADDRESS][DOMAIN_NAME]"
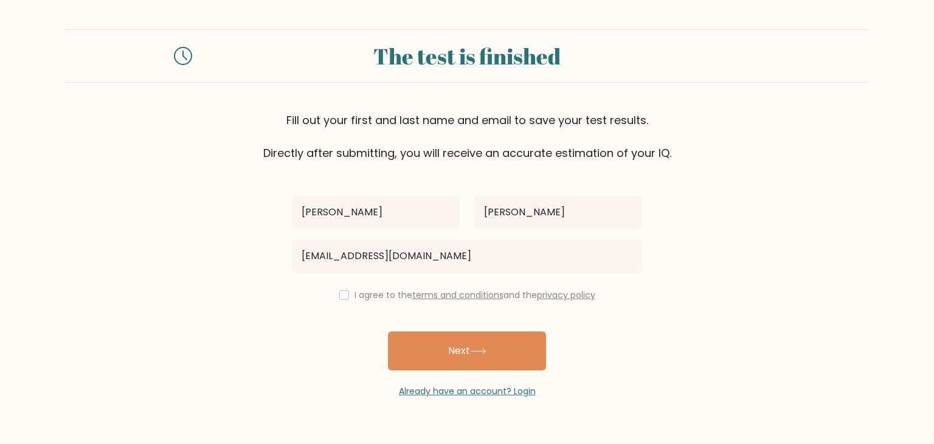
click at [334, 297] on div "I agree to the terms and conditions and the privacy policy" at bounding box center [467, 295] width 365 height 15
click at [342, 297] on input "checkbox" at bounding box center [344, 295] width 10 height 10
checkbox input "true"
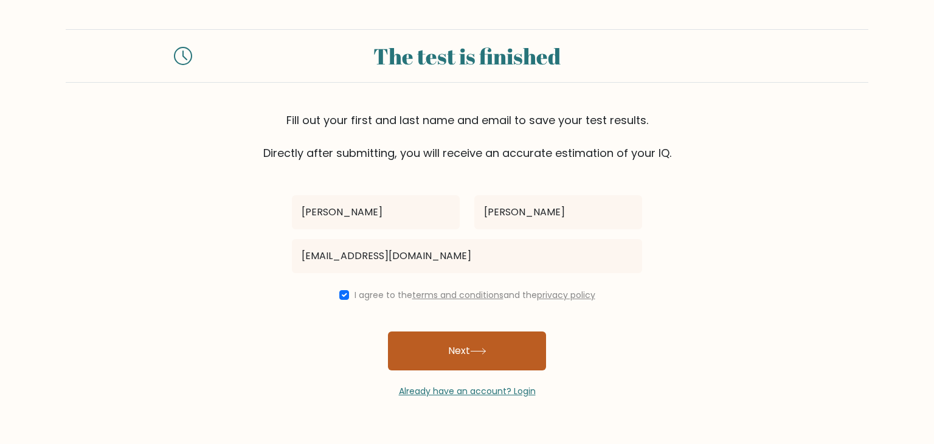
click at [444, 352] on button "Next" at bounding box center [467, 350] width 158 height 39
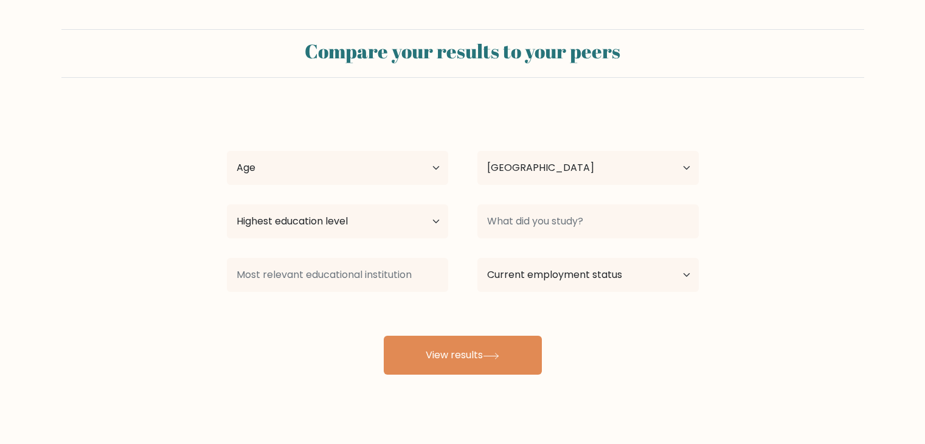
select select "PH"
click at [297, 176] on select "Age Under [DEMOGRAPHIC_DATA] [DEMOGRAPHIC_DATA] [DEMOGRAPHIC_DATA] [DEMOGRAPHIC…" at bounding box center [337, 168] width 221 height 34
select select "25_34"
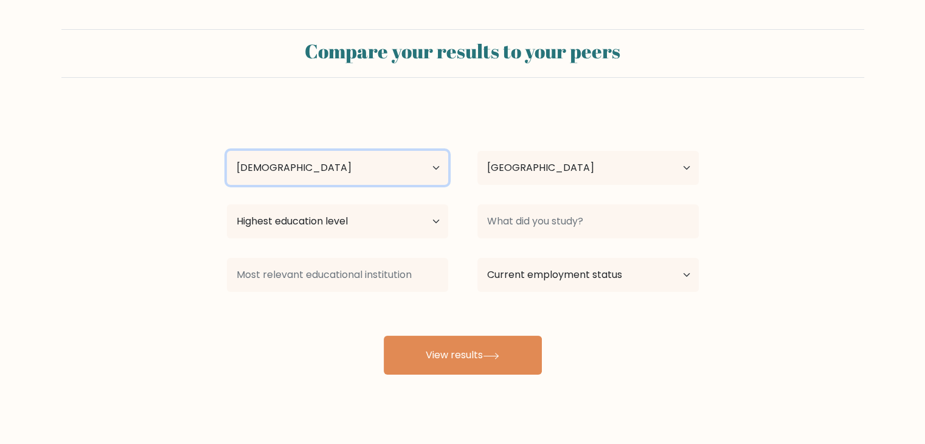
click at [227, 151] on select "Age Under [DEMOGRAPHIC_DATA] [DEMOGRAPHIC_DATA] [DEMOGRAPHIC_DATA] [DEMOGRAPHIC…" at bounding box center [337, 168] width 221 height 34
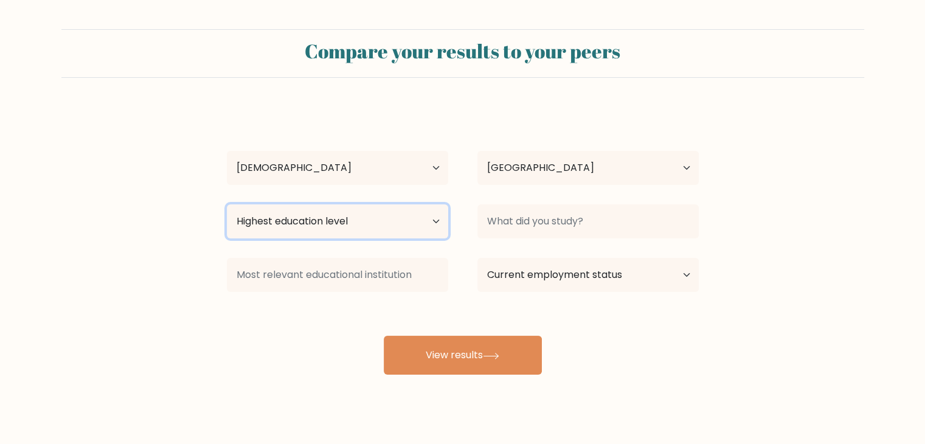
click at [395, 226] on select "Highest education level No schooling Primary Lower Secondary Upper Secondary Oc…" at bounding box center [337, 221] width 221 height 34
select select "bachelors_degree"
click at [227, 204] on select "Highest education level No schooling Primary Lower Secondary Upper Secondary Oc…" at bounding box center [337, 221] width 221 height 34
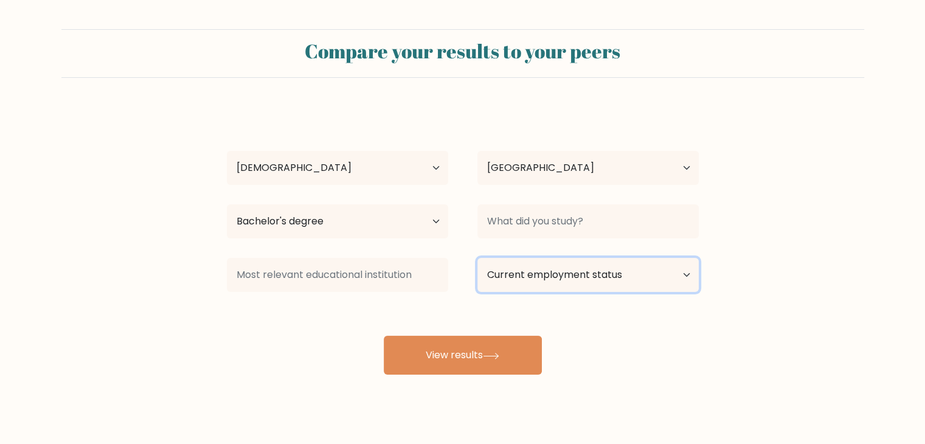
click at [526, 277] on select "Current employment status Employed Student Retired Other / prefer not to answer" at bounding box center [587, 275] width 221 height 34
select select "other"
click at [477, 258] on select "Current employment status Employed Student Retired Other / prefer not to answer" at bounding box center [587, 275] width 221 height 34
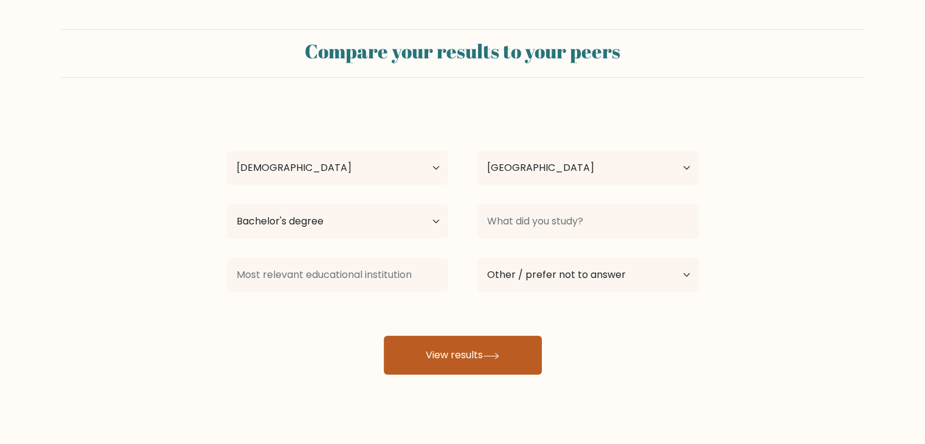
click at [519, 362] on button "View results" at bounding box center [463, 355] width 158 height 39
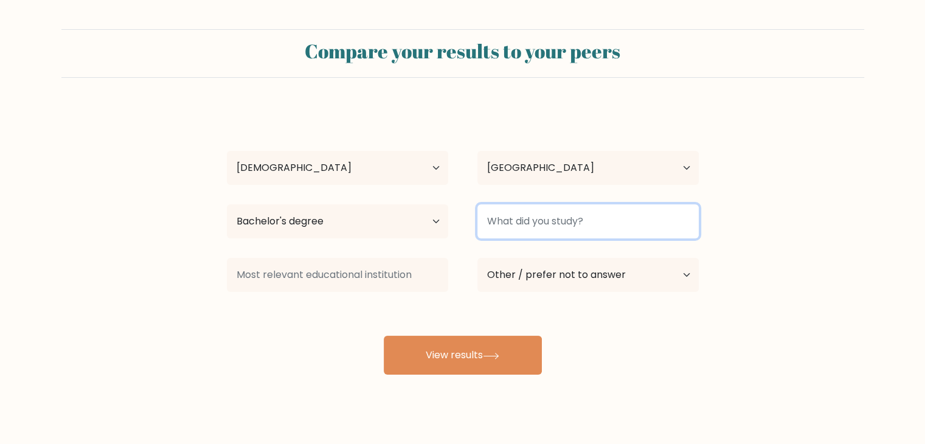
click at [571, 215] on input at bounding box center [587, 221] width 221 height 34
click at [571, 215] on input "E" at bounding box center [587, 221] width 221 height 34
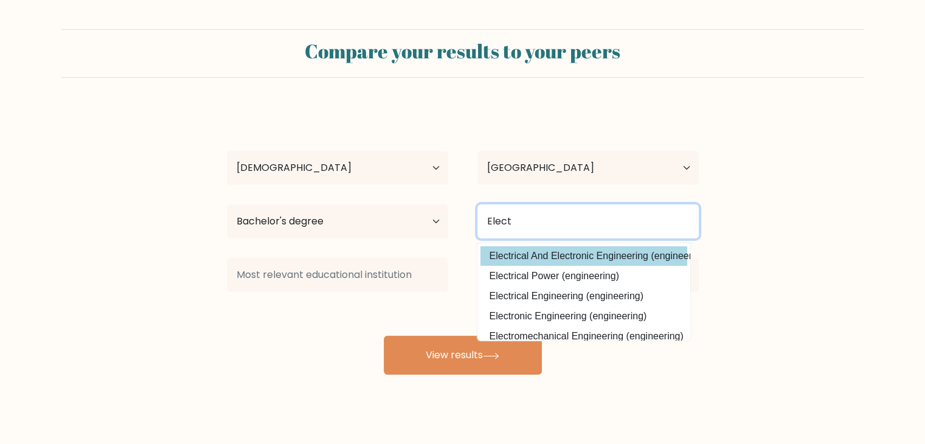
type input "Elect"
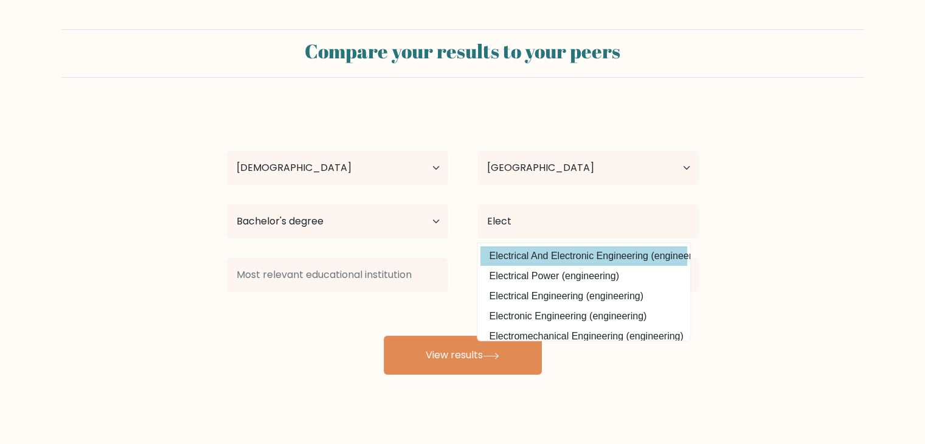
click at [507, 252] on div "Ian Jester Martinez Age Under 18 years old 18-24 years old 25-34 years old 35-4…" at bounding box center [462, 241] width 486 height 268
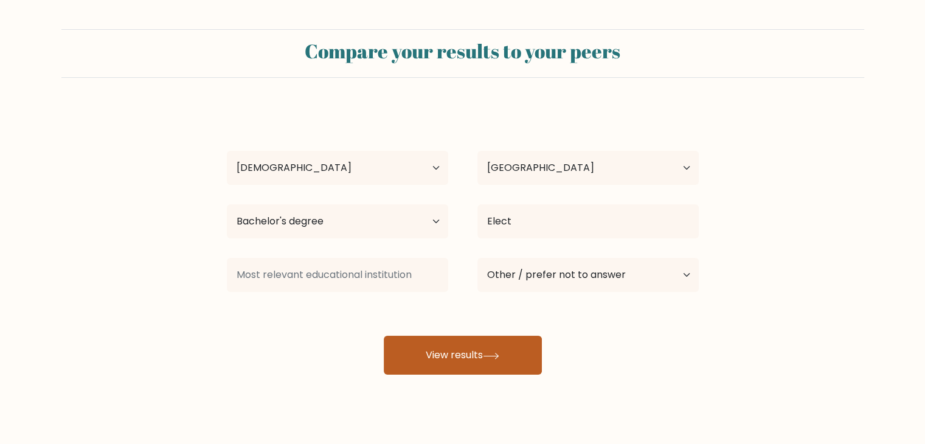
click at [478, 339] on button "View results" at bounding box center [463, 355] width 158 height 39
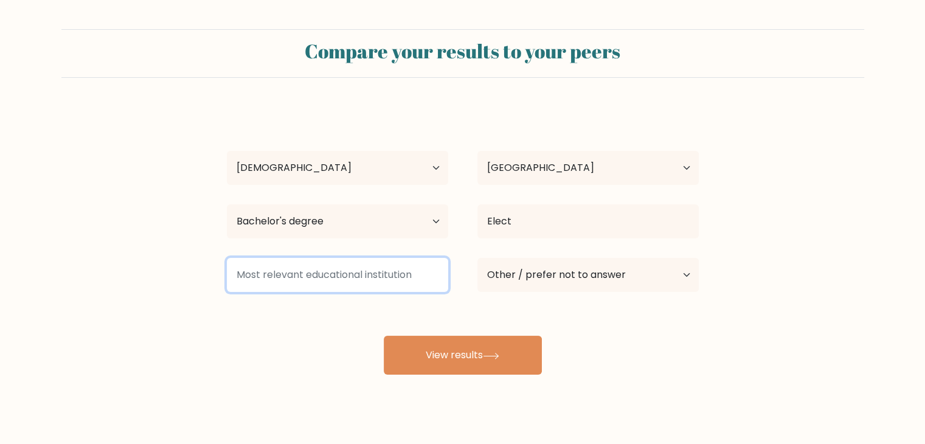
click at [397, 272] on input at bounding box center [337, 275] width 221 height 34
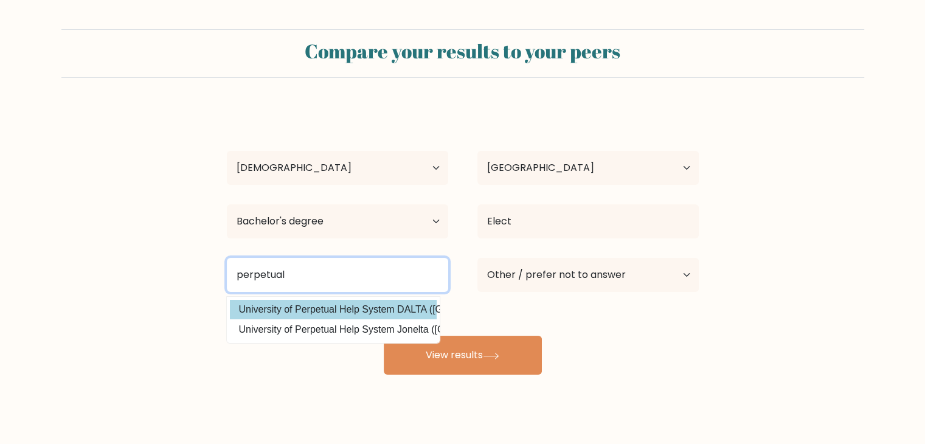
type input "perpetual"
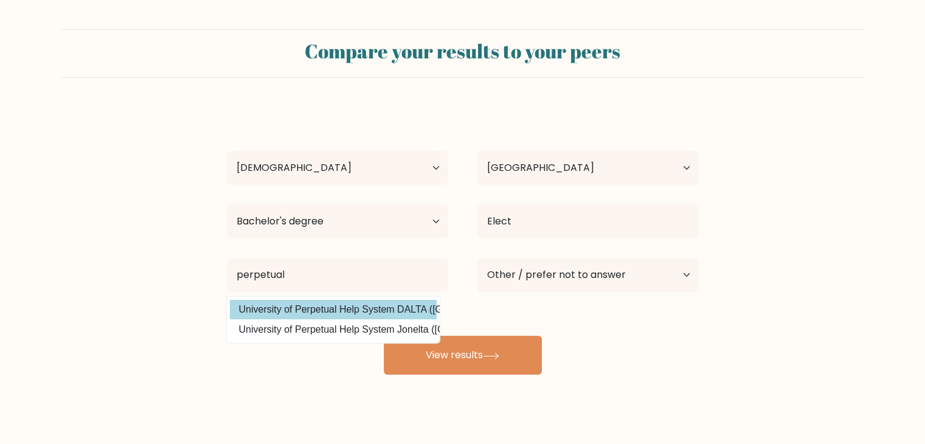
click at [394, 306] on div "Ian Jester Martinez Age Under 18 years old 18-24 years old 25-34 years old 35-4…" at bounding box center [462, 241] width 486 height 268
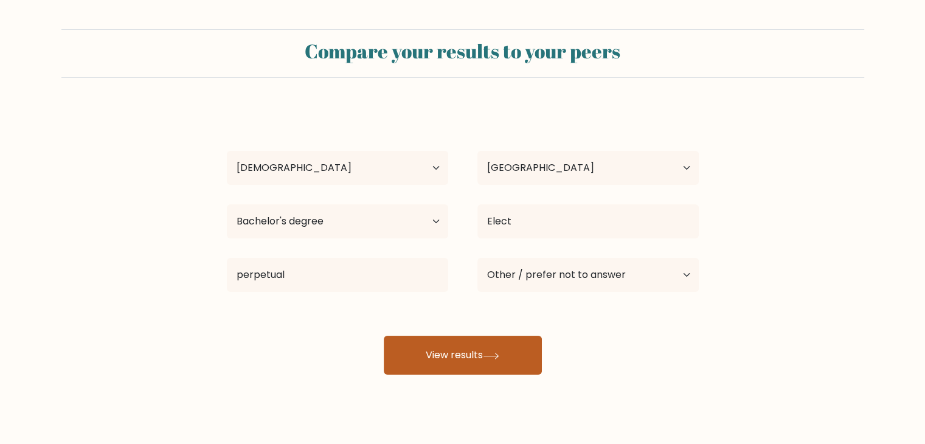
click at [438, 351] on button "View results" at bounding box center [463, 355] width 158 height 39
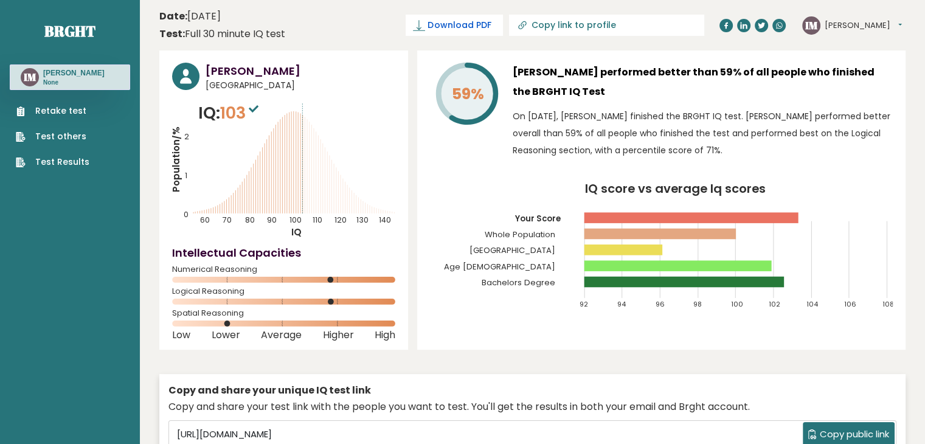
click at [491, 20] on span "Download PDF" at bounding box center [458, 25] width 63 height 13
